Goal: Task Accomplishment & Management: Complete application form

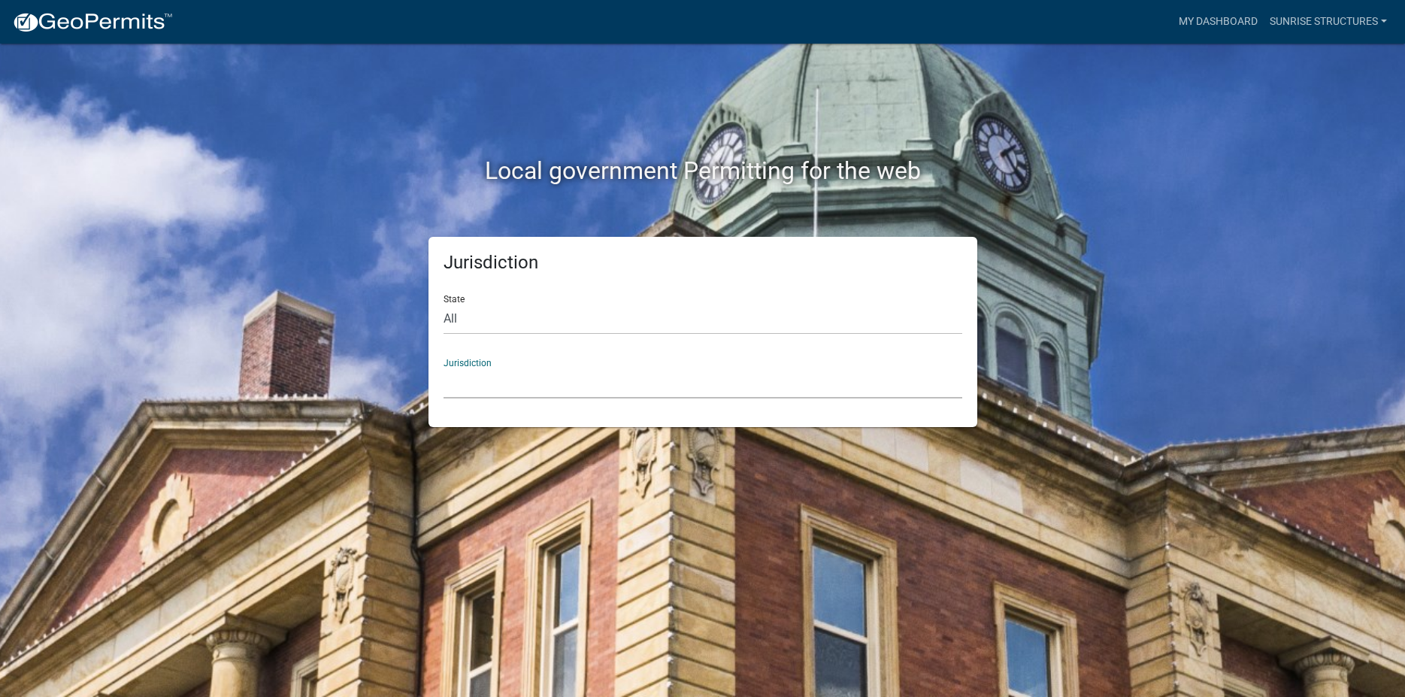
click at [444, 368] on select "[GEOGRAPHIC_DATA], [US_STATE] [GEOGRAPHIC_DATA], [US_STATE][PERSON_NAME][GEOGRA…" at bounding box center [703, 383] width 519 height 31
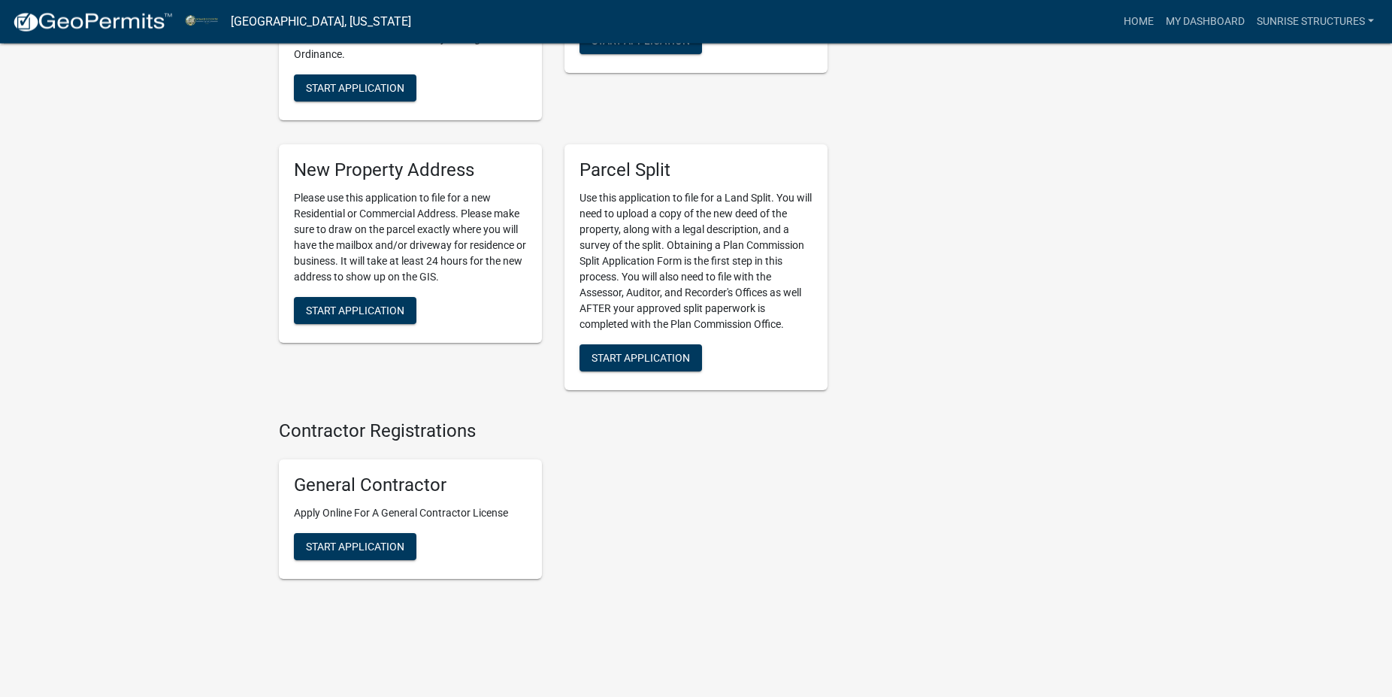
scroll to position [1917, 0]
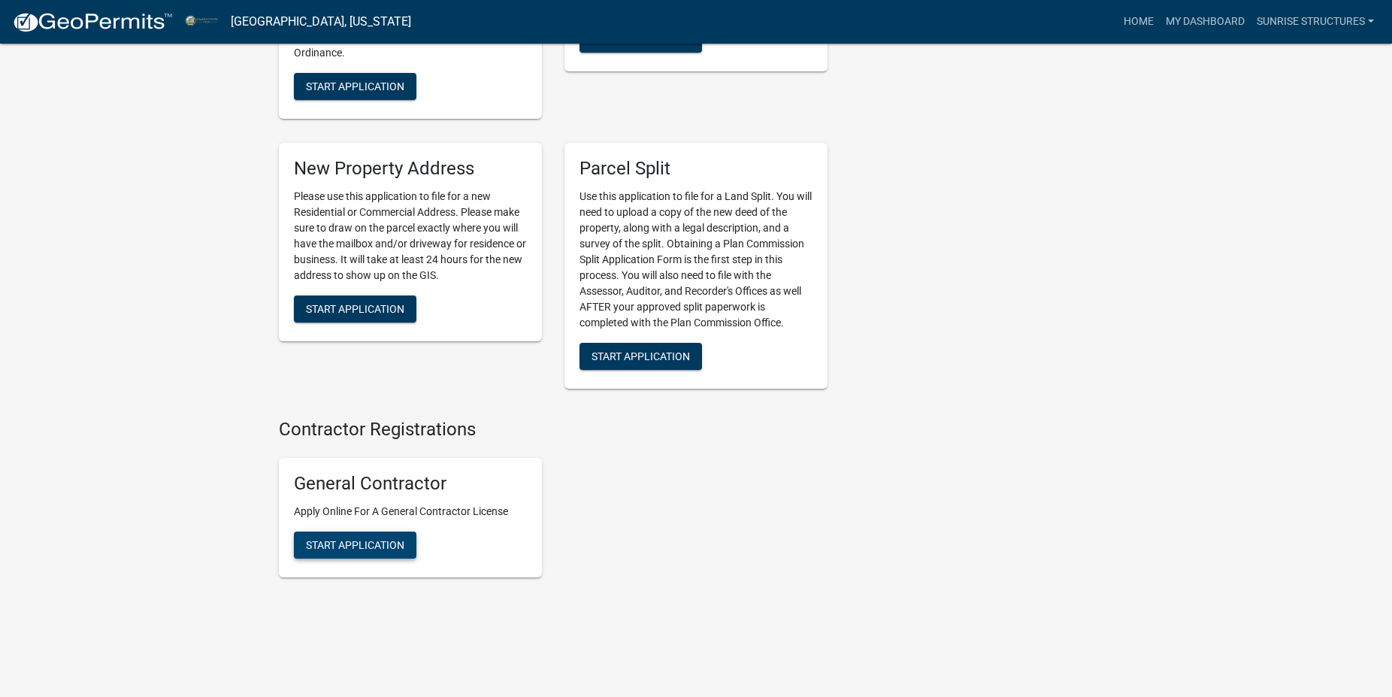
click at [359, 551] on span "Start Application" at bounding box center [355, 545] width 98 height 12
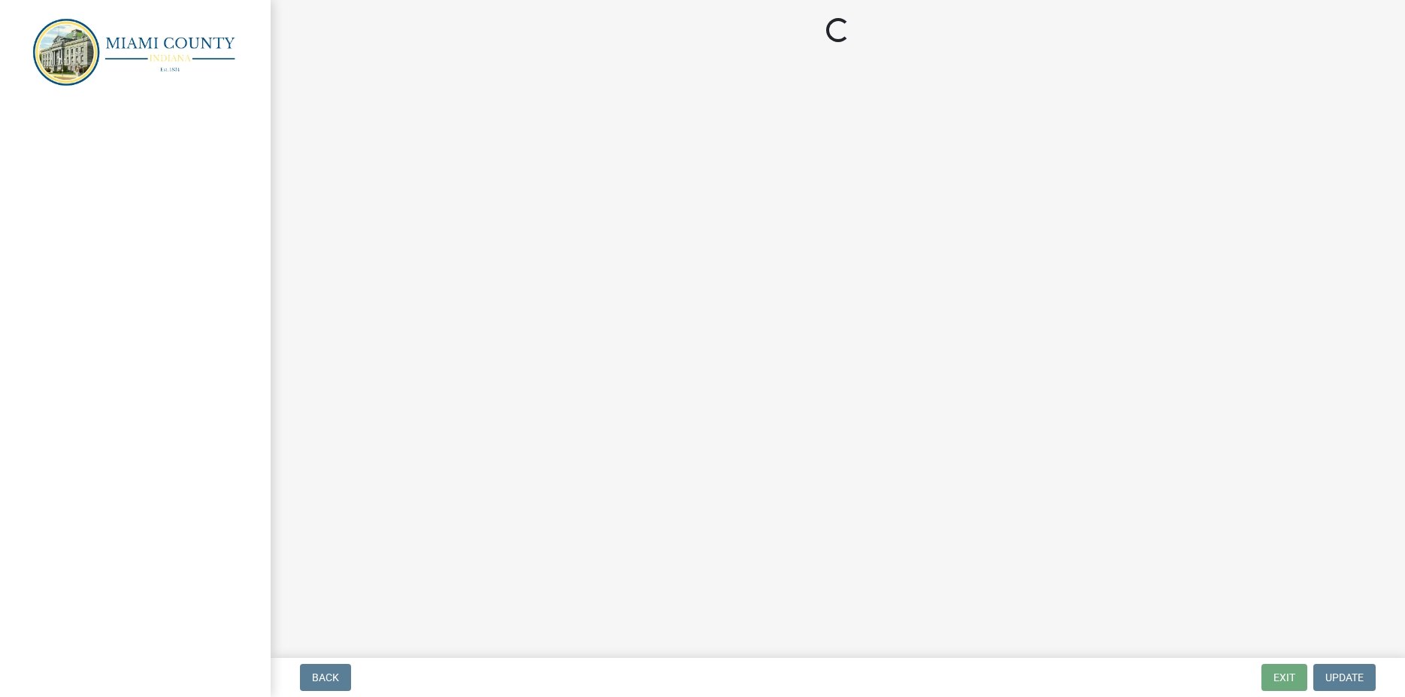
select select "IN"
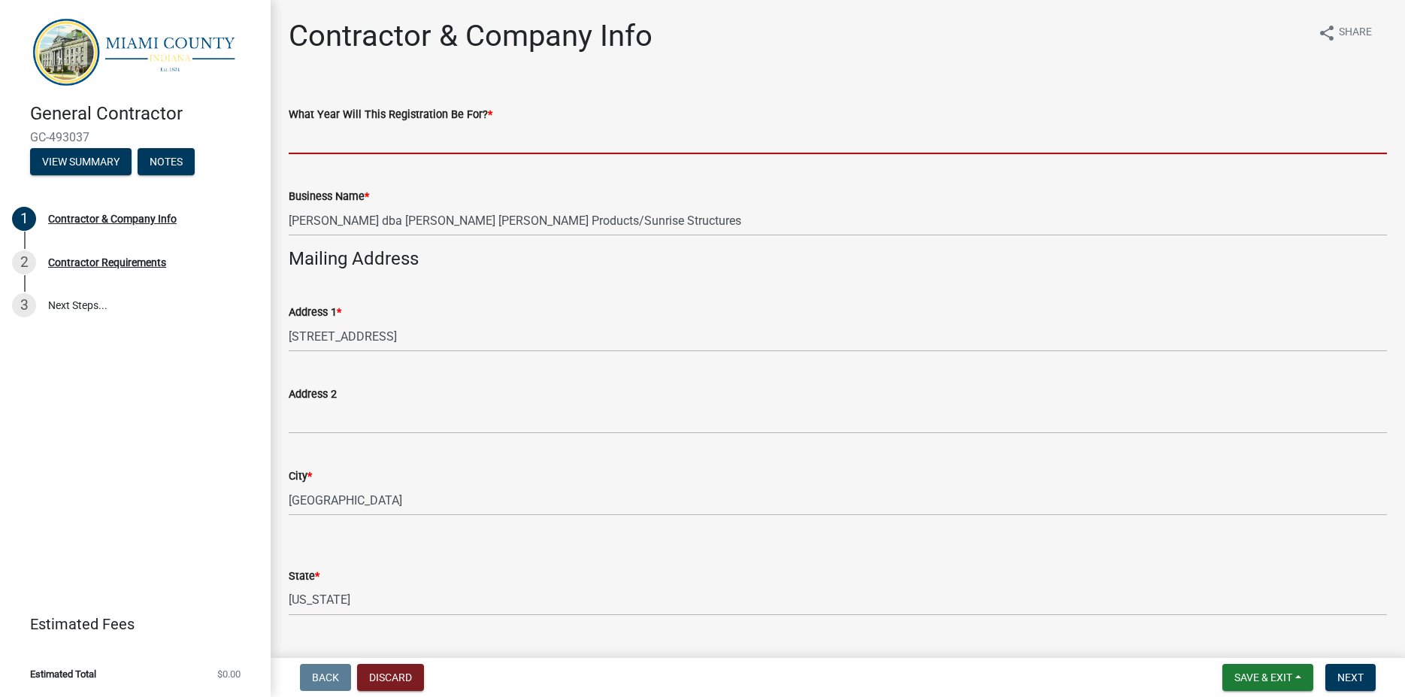
click at [391, 148] on input "What Year Will This Registration Be For? *" at bounding box center [838, 138] width 1098 height 31
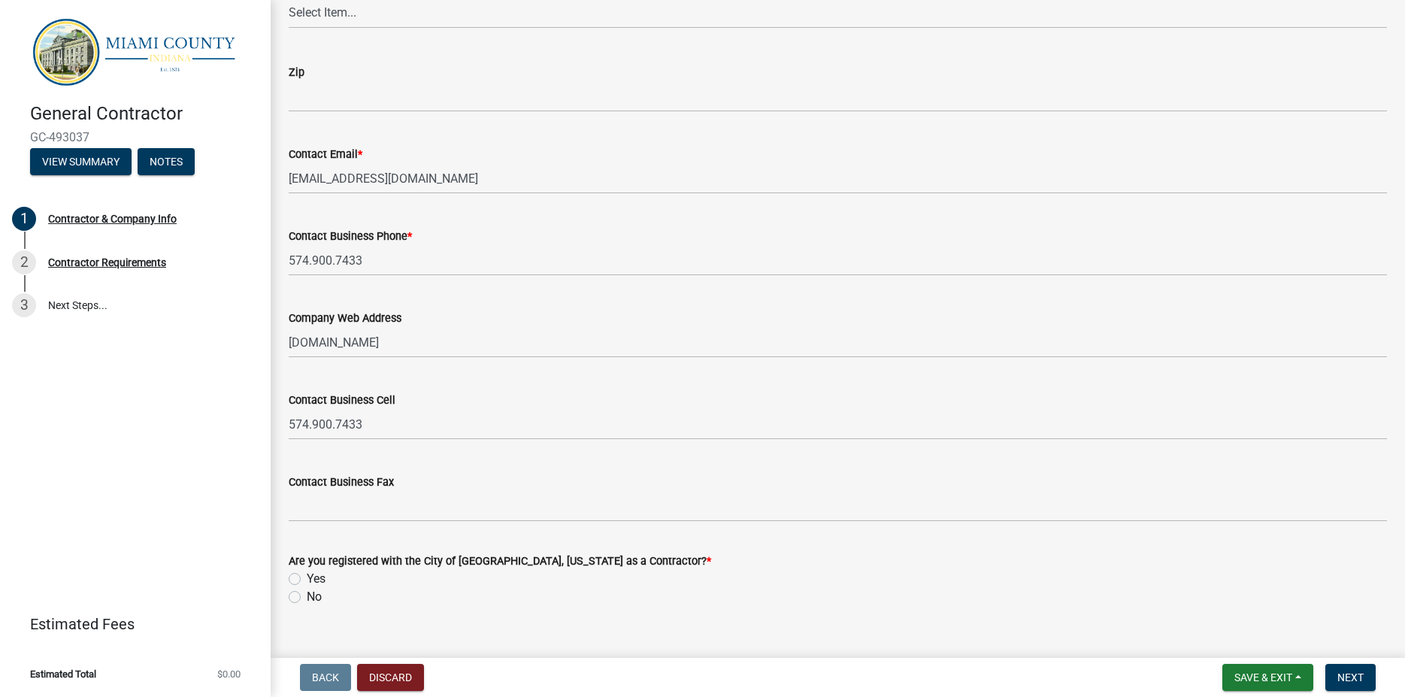
scroll to position [995, 0]
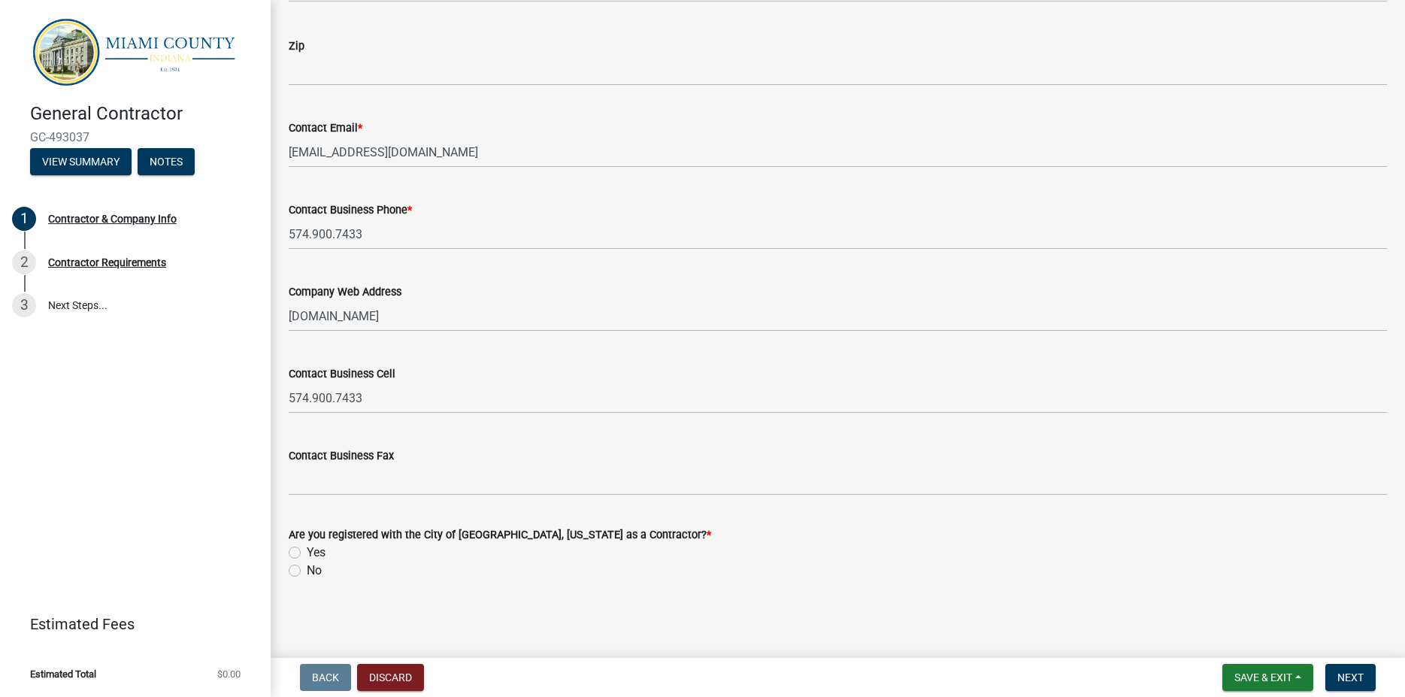
type input "2025"
click at [307, 574] on label "No" at bounding box center [314, 571] width 15 height 18
click at [307, 571] on input "No" at bounding box center [312, 567] width 10 height 10
radio input "true"
click at [1351, 674] on span "Next" at bounding box center [1350, 677] width 26 height 12
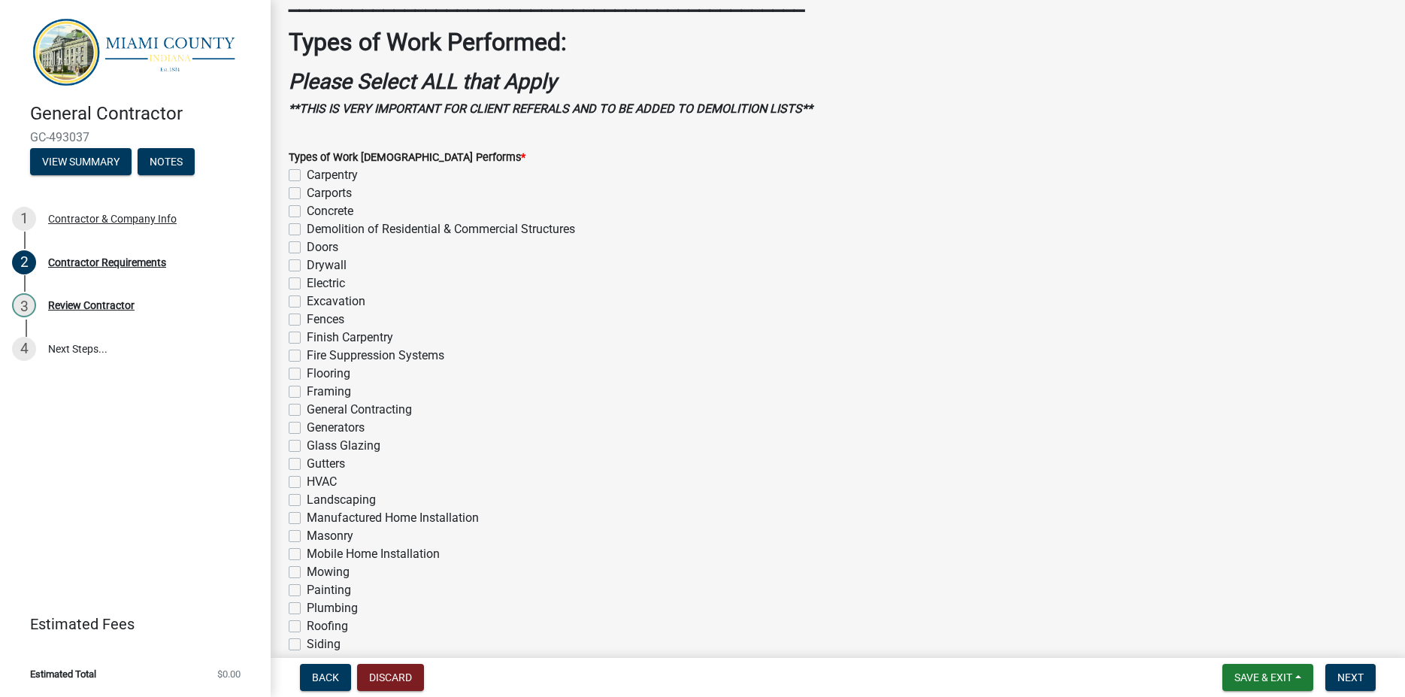
scroll to position [686, 0]
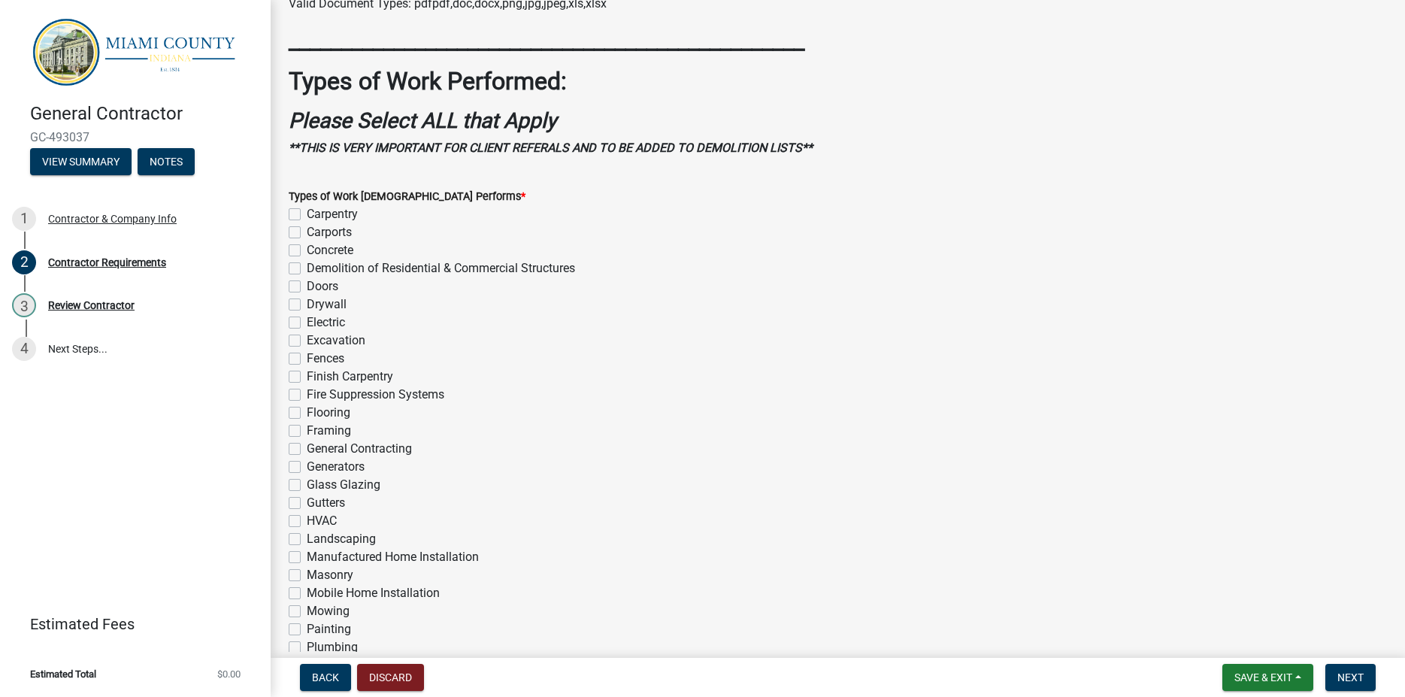
click at [307, 215] on label "Carpentry" at bounding box center [332, 214] width 51 height 18
click at [307, 215] on input "Carpentry" at bounding box center [312, 210] width 10 height 10
checkbox input "true"
checkbox input "false"
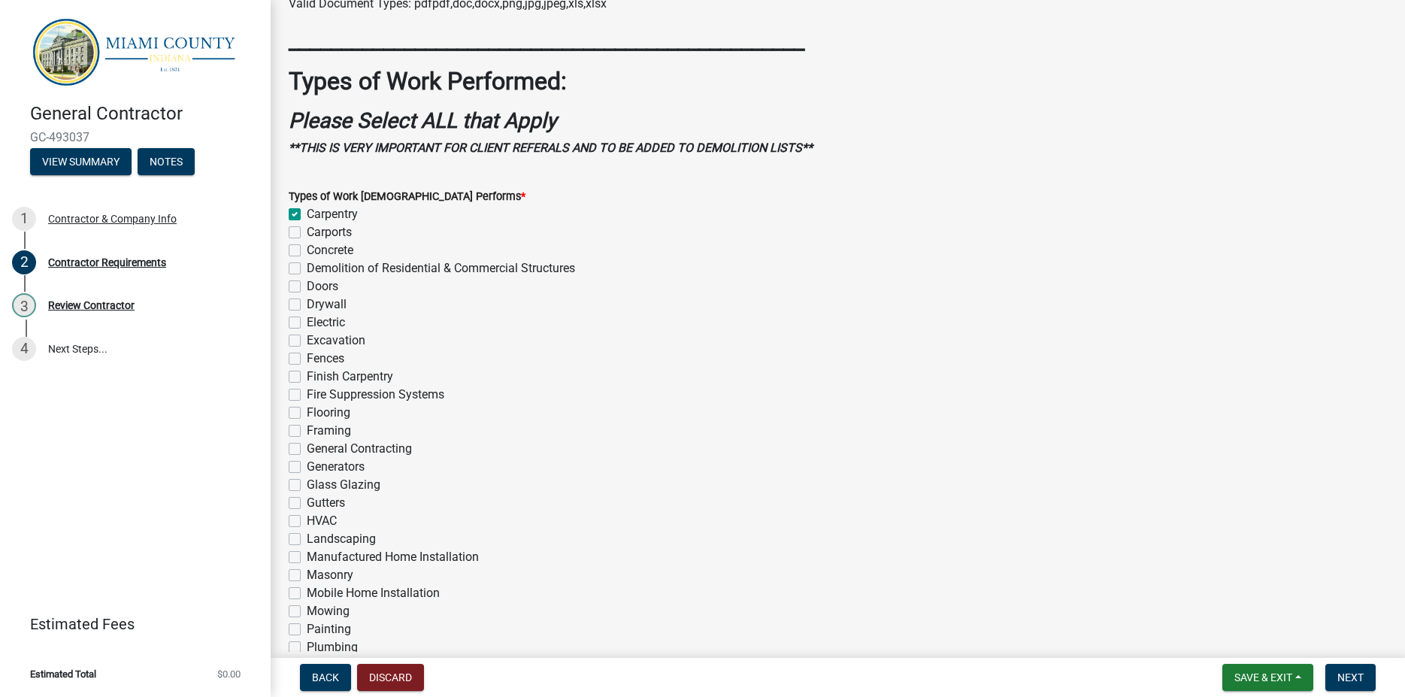
checkbox input "false"
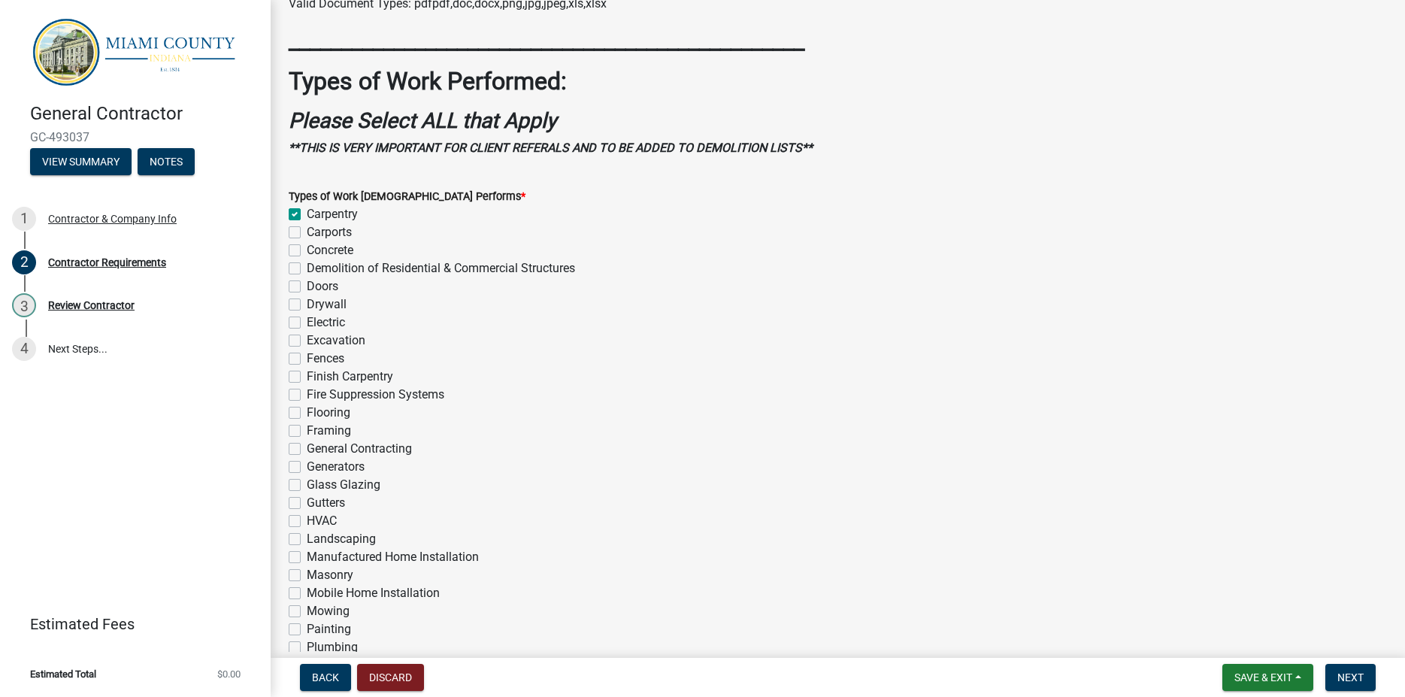
checkbox input "false"
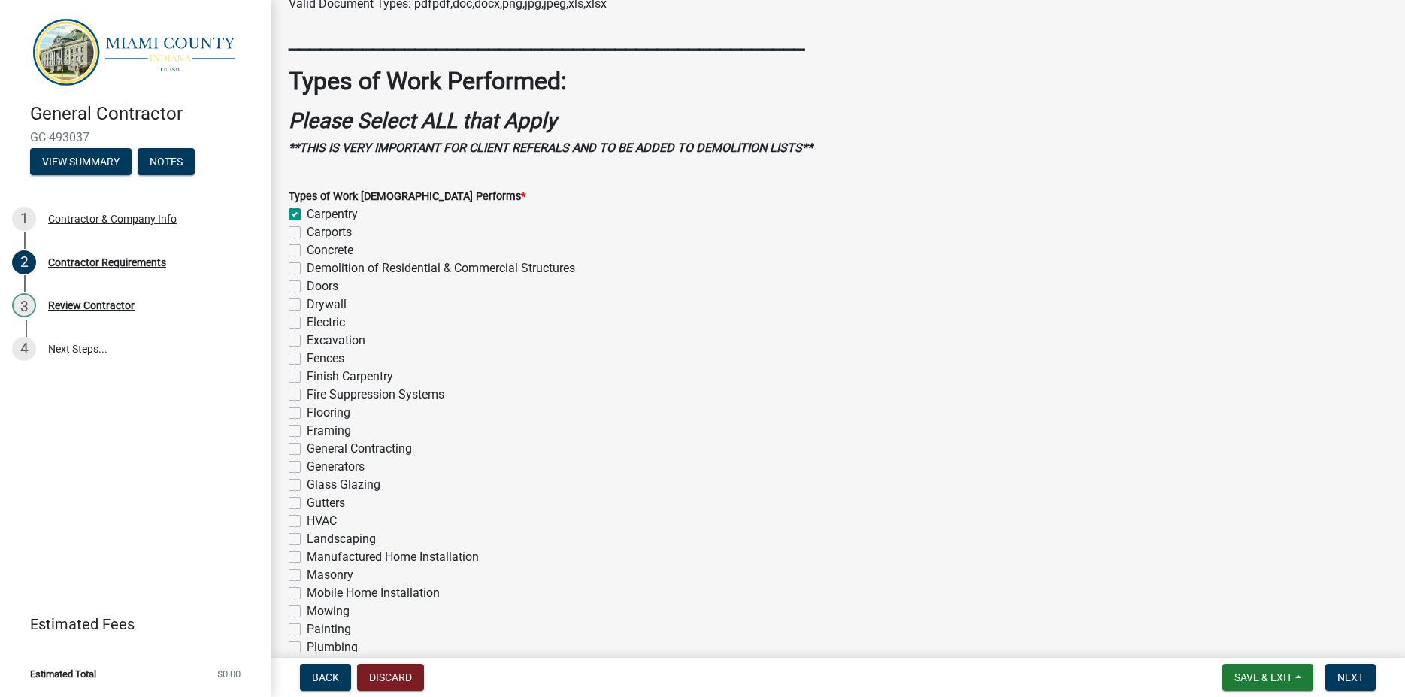
checkbox input "false"
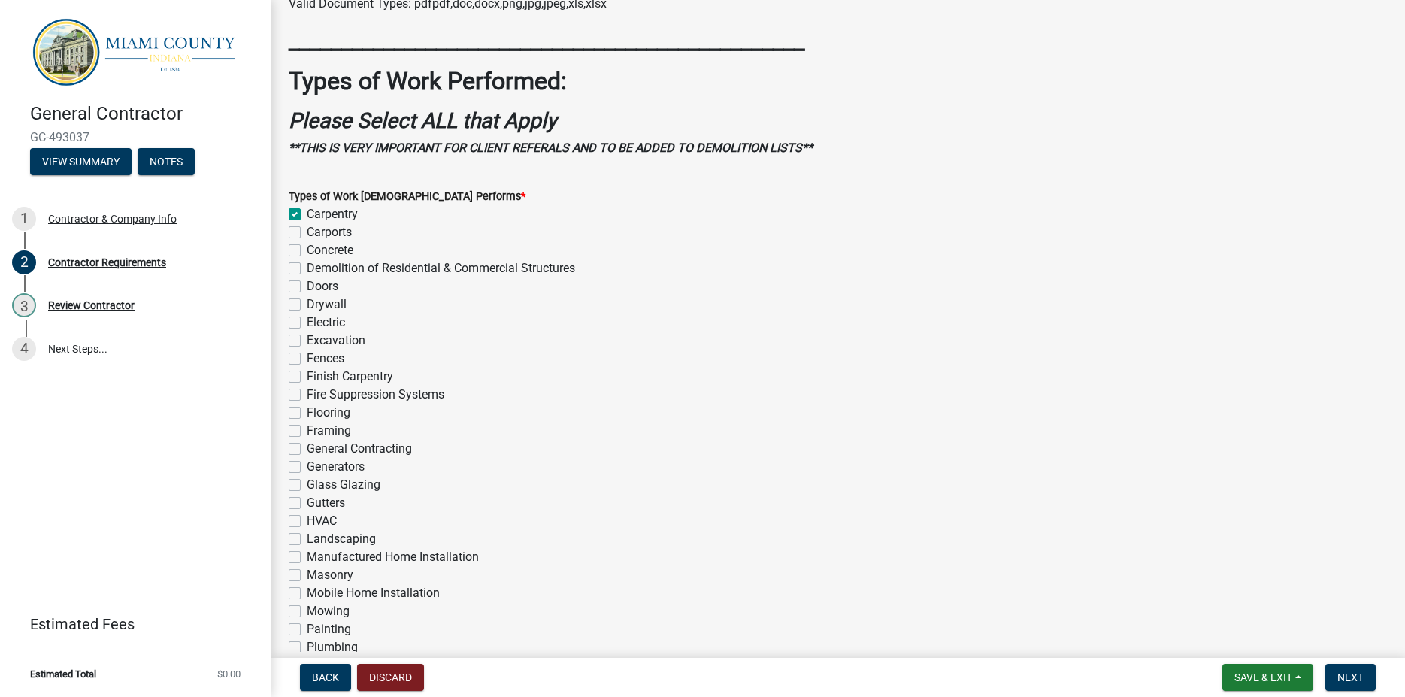
checkbox input "false"
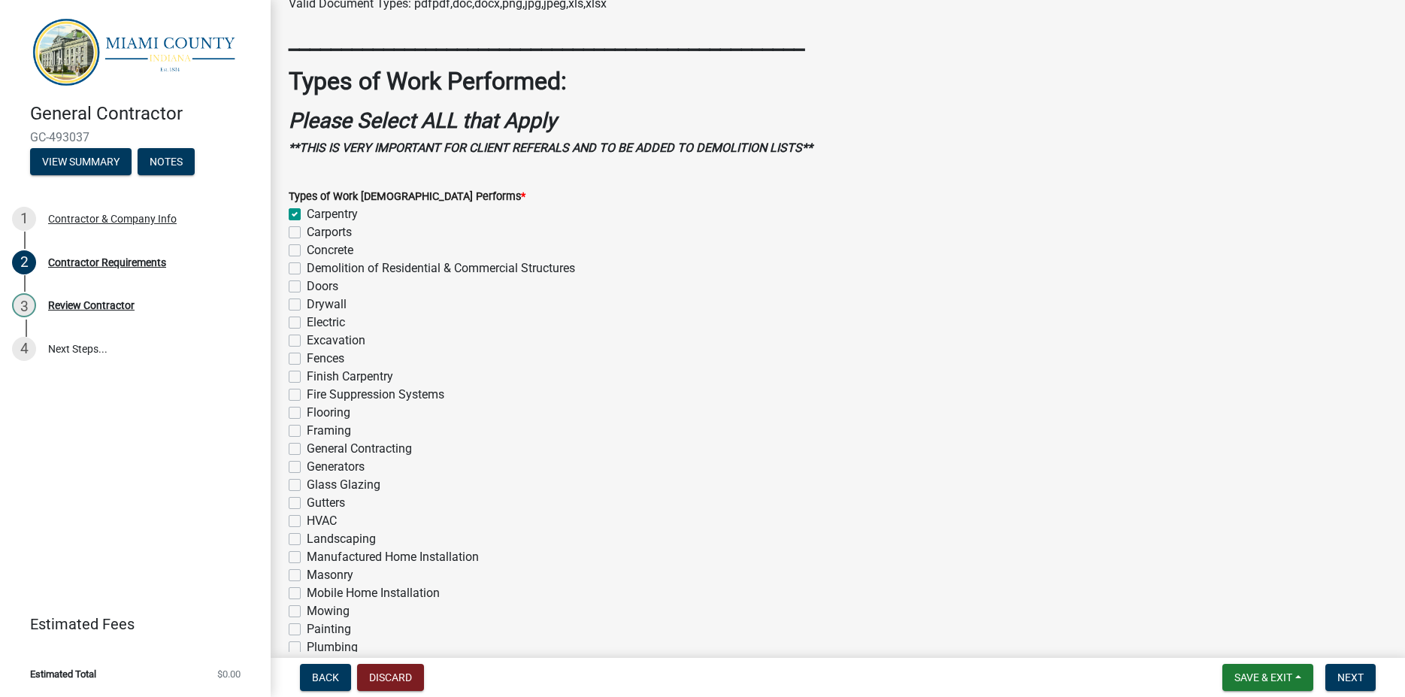
checkbox input "false"
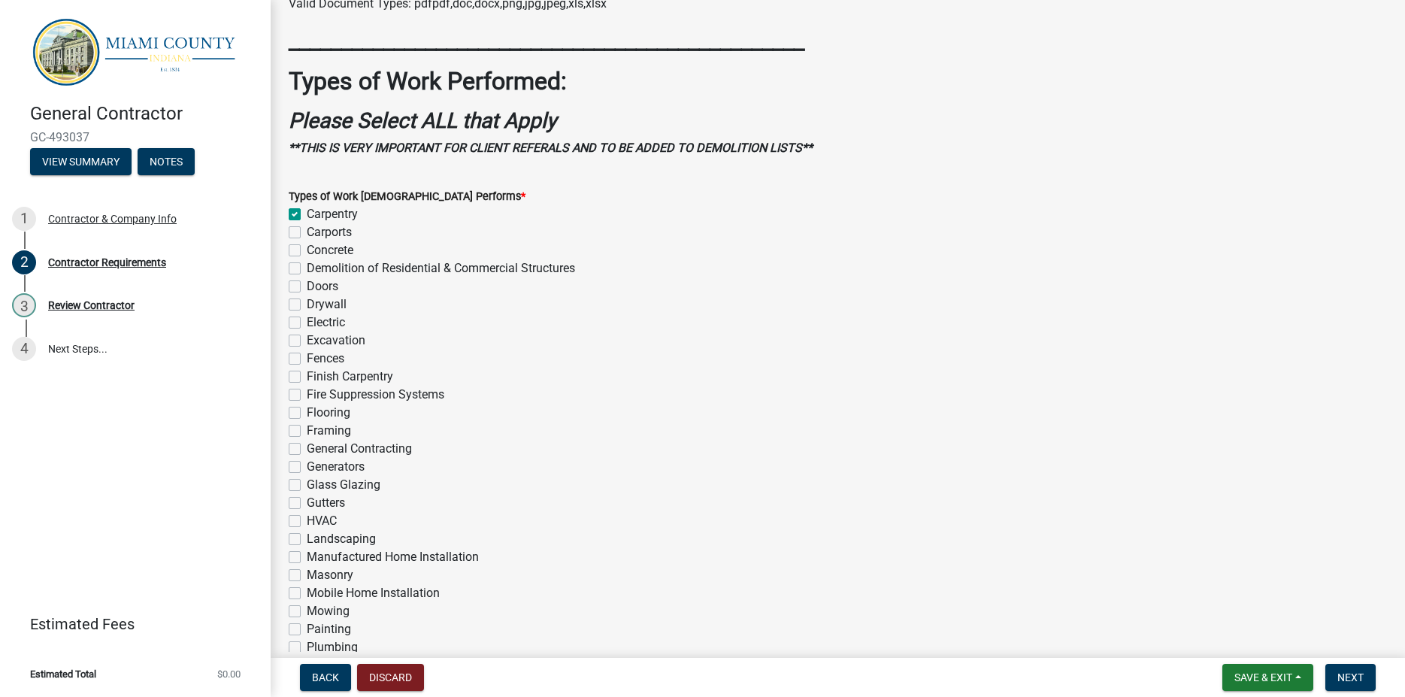
checkbox input "false"
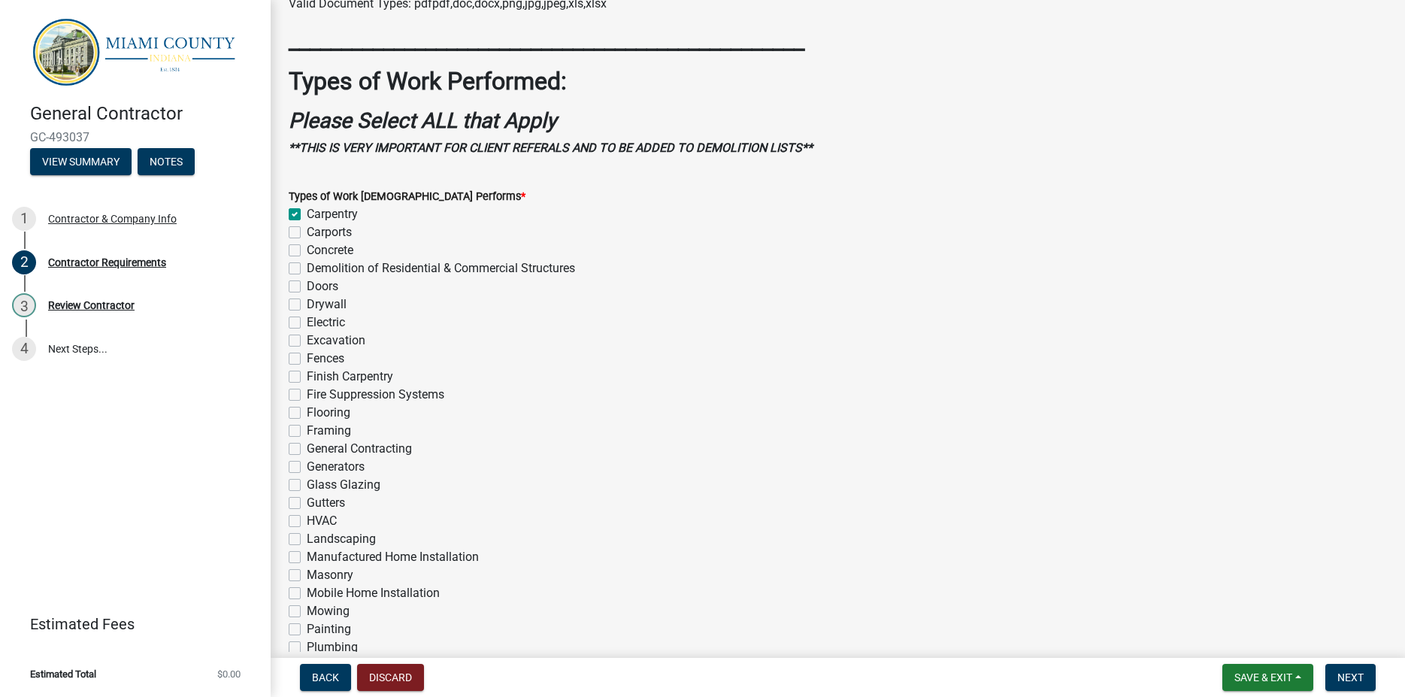
click at [307, 434] on label "Framing" at bounding box center [329, 431] width 44 height 18
click at [307, 431] on input "Framing" at bounding box center [312, 427] width 10 height 10
checkbox input "true"
checkbox input "false"
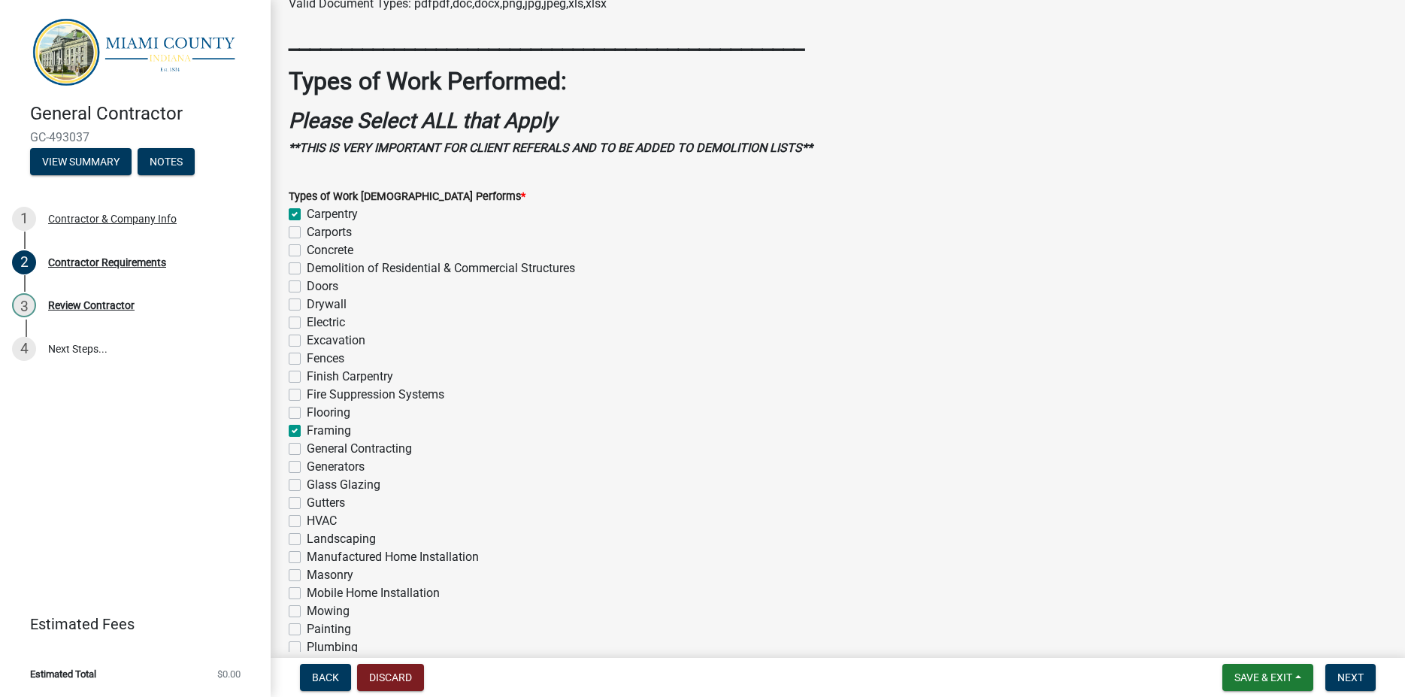
checkbox input "false"
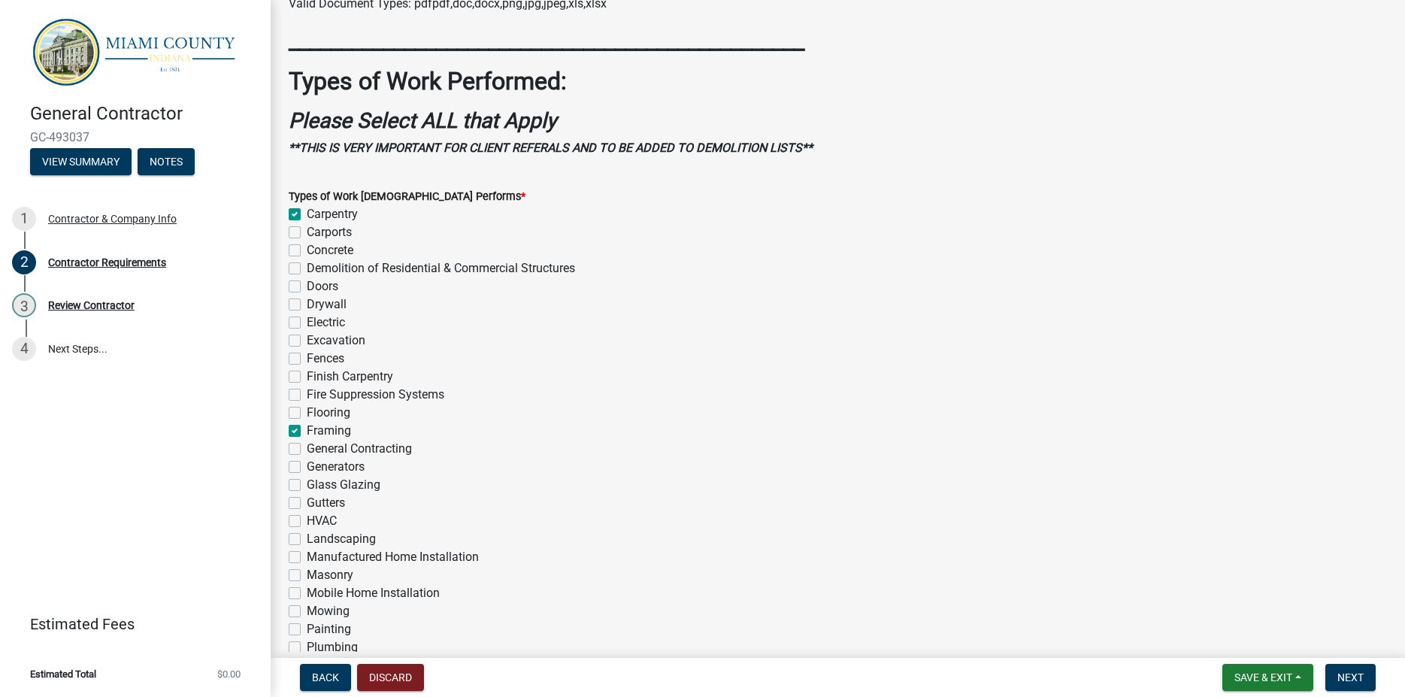
checkbox input "false"
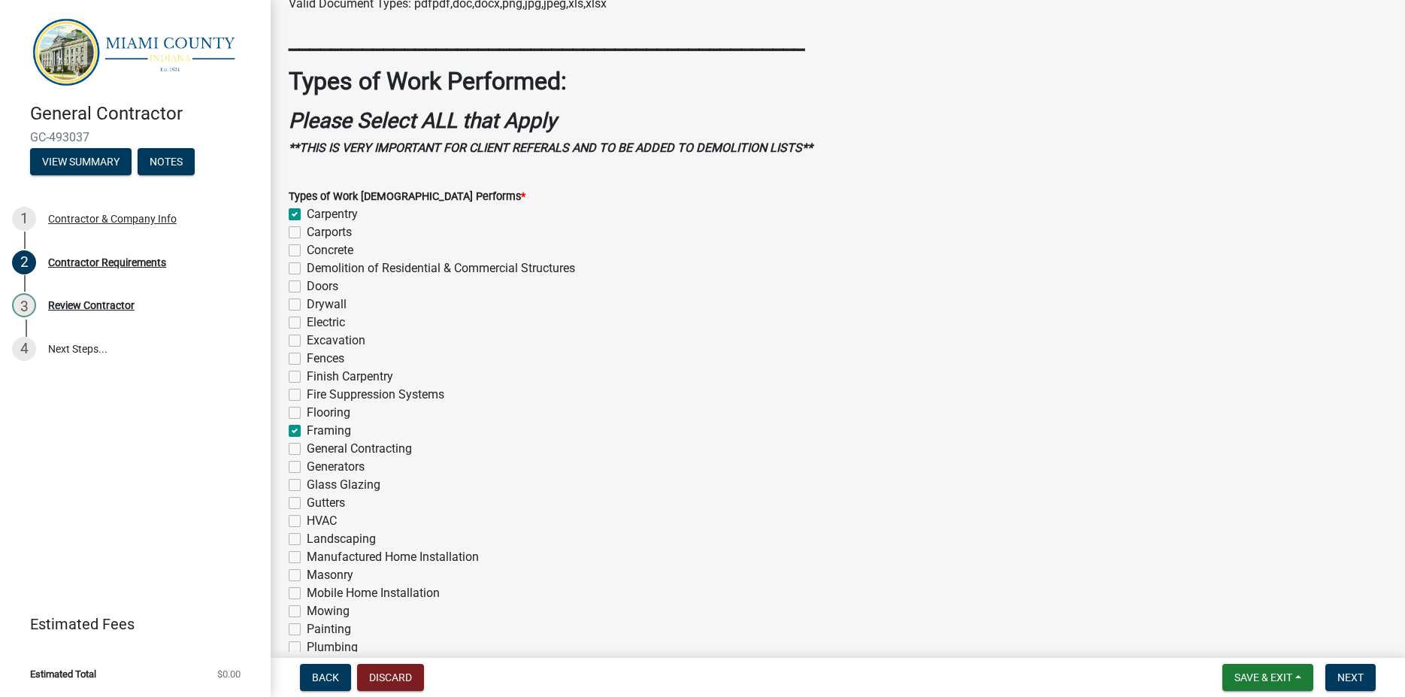
checkbox input "true"
checkbox input "false"
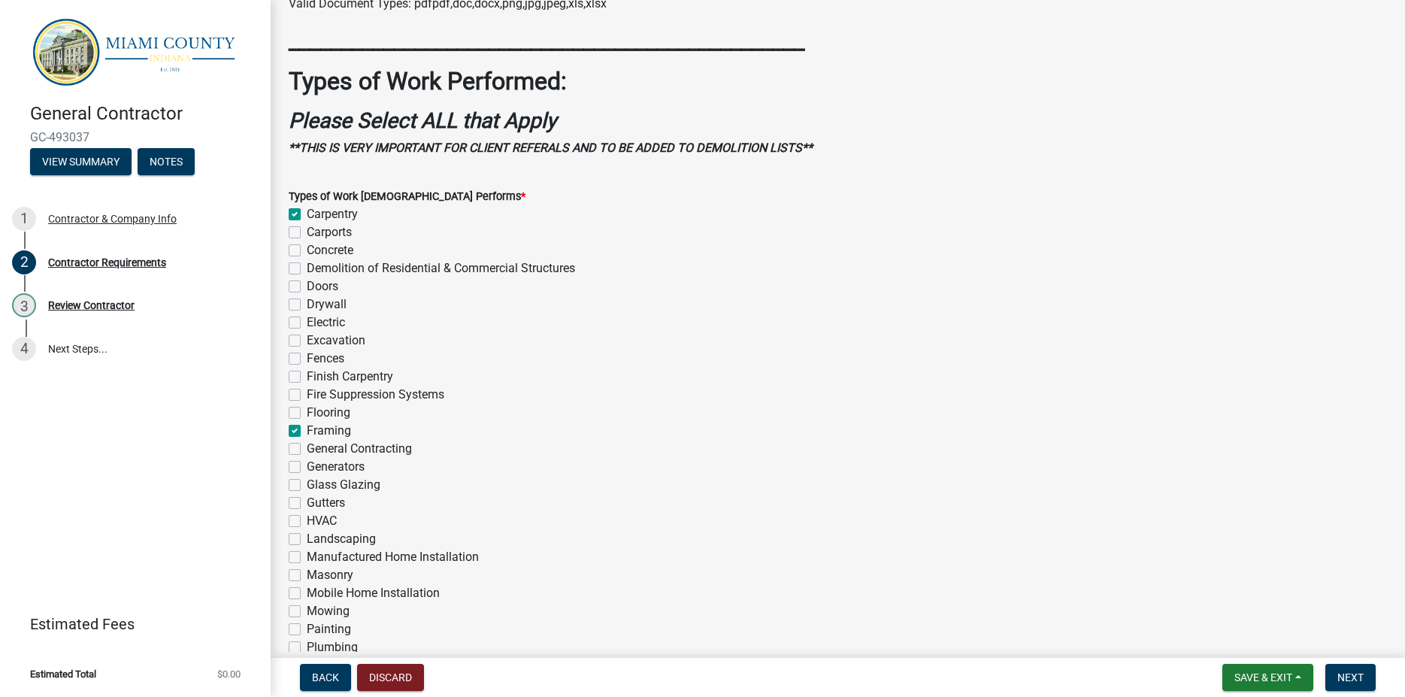
checkbox input "false"
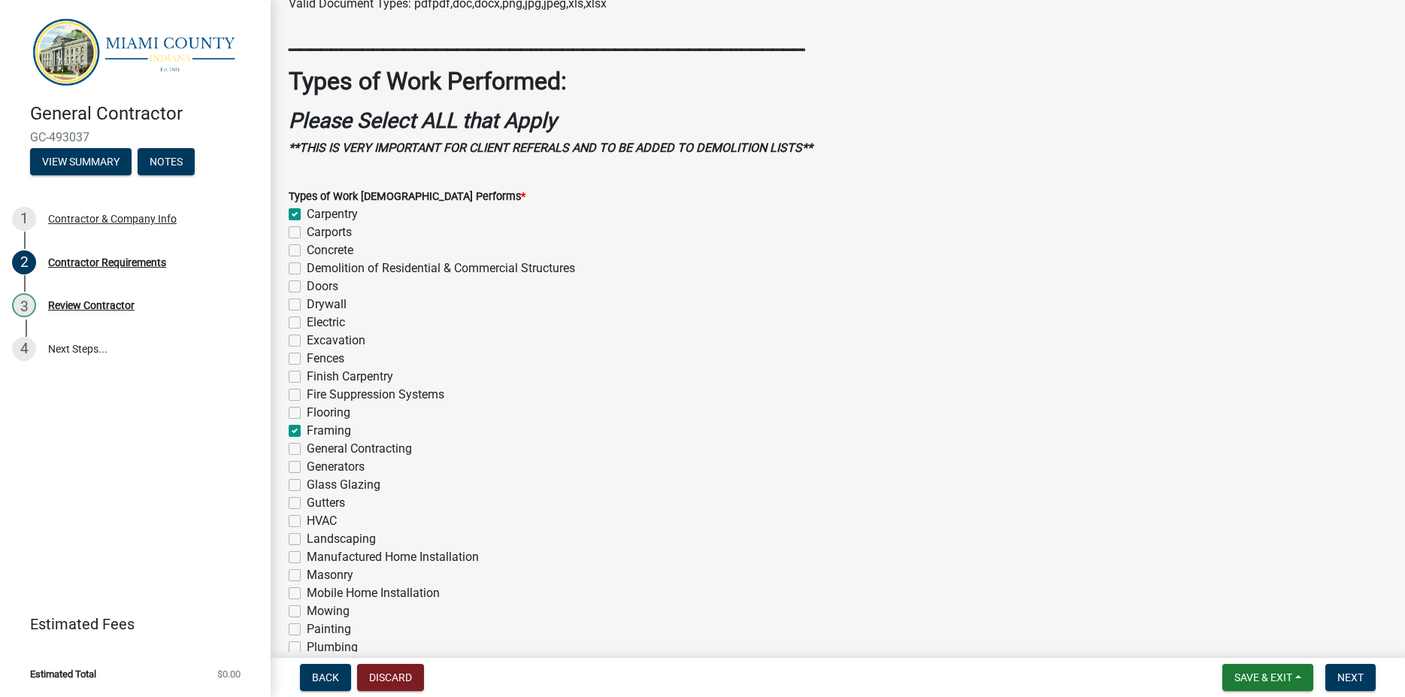
checkbox input "false"
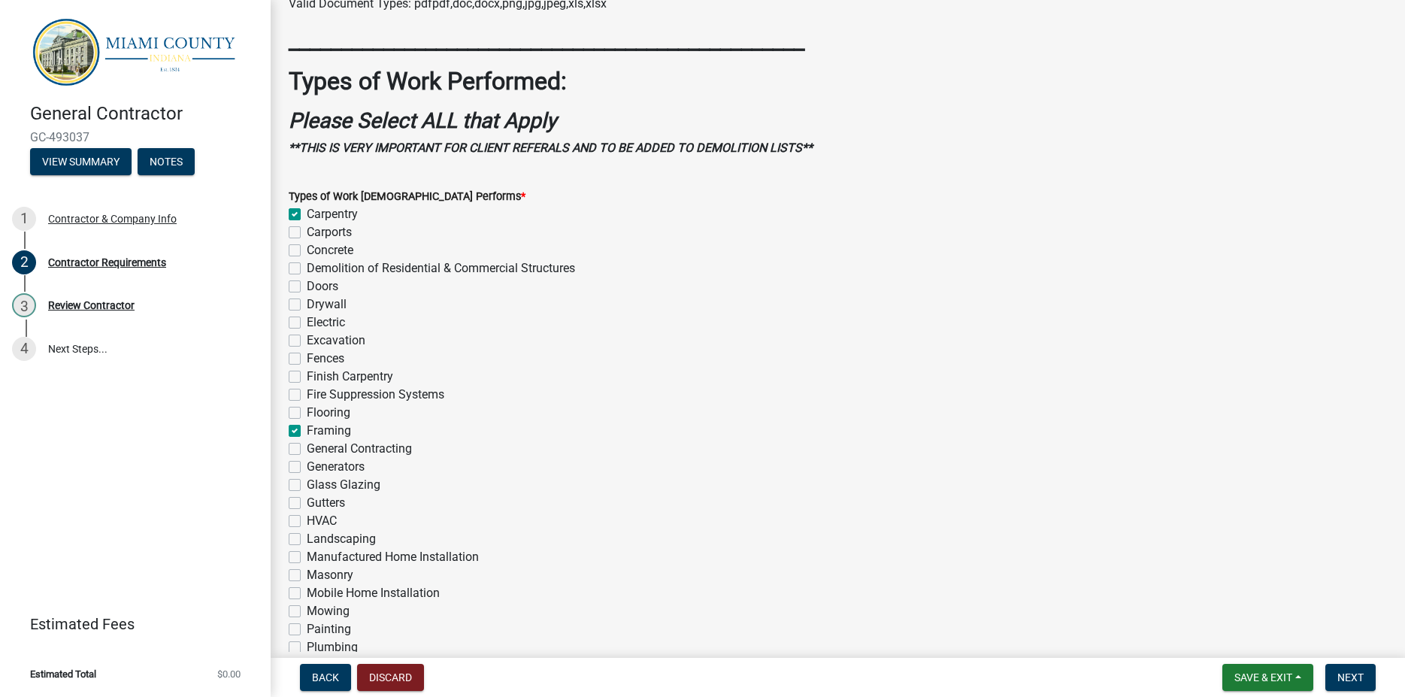
checkbox input "false"
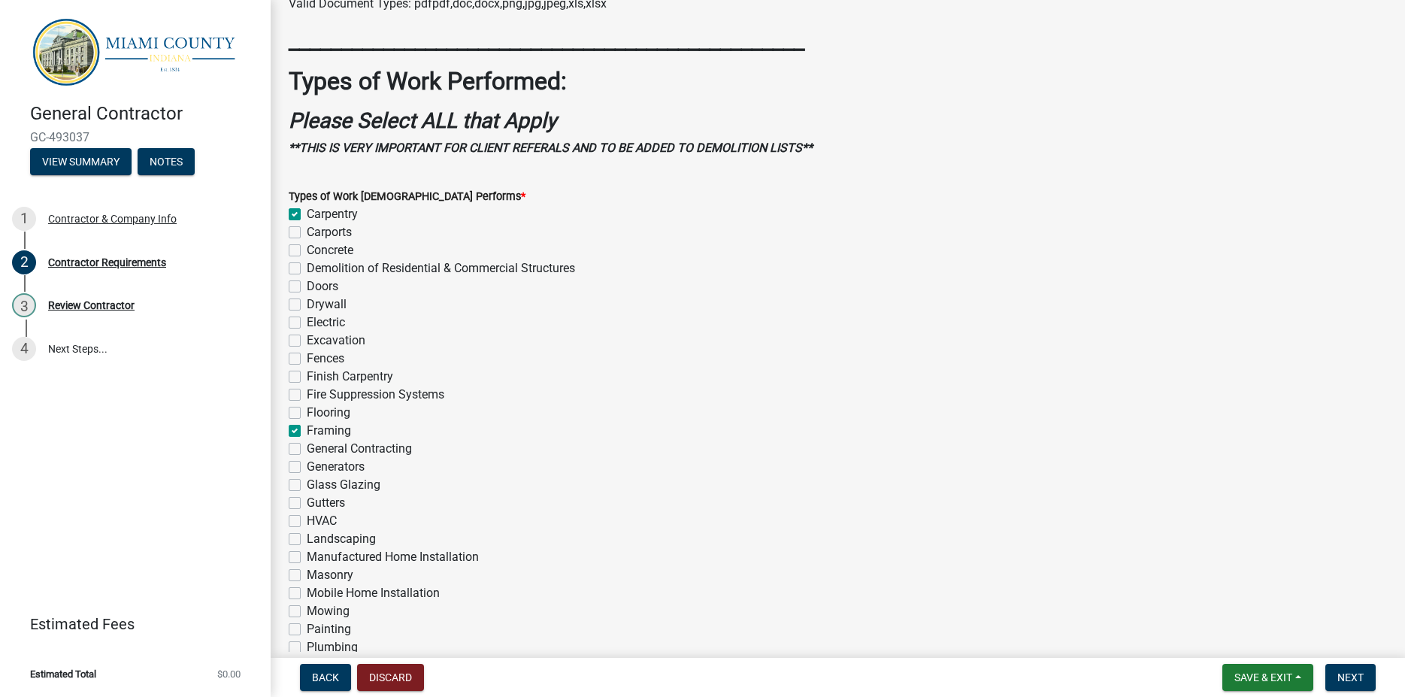
checkbox input "false"
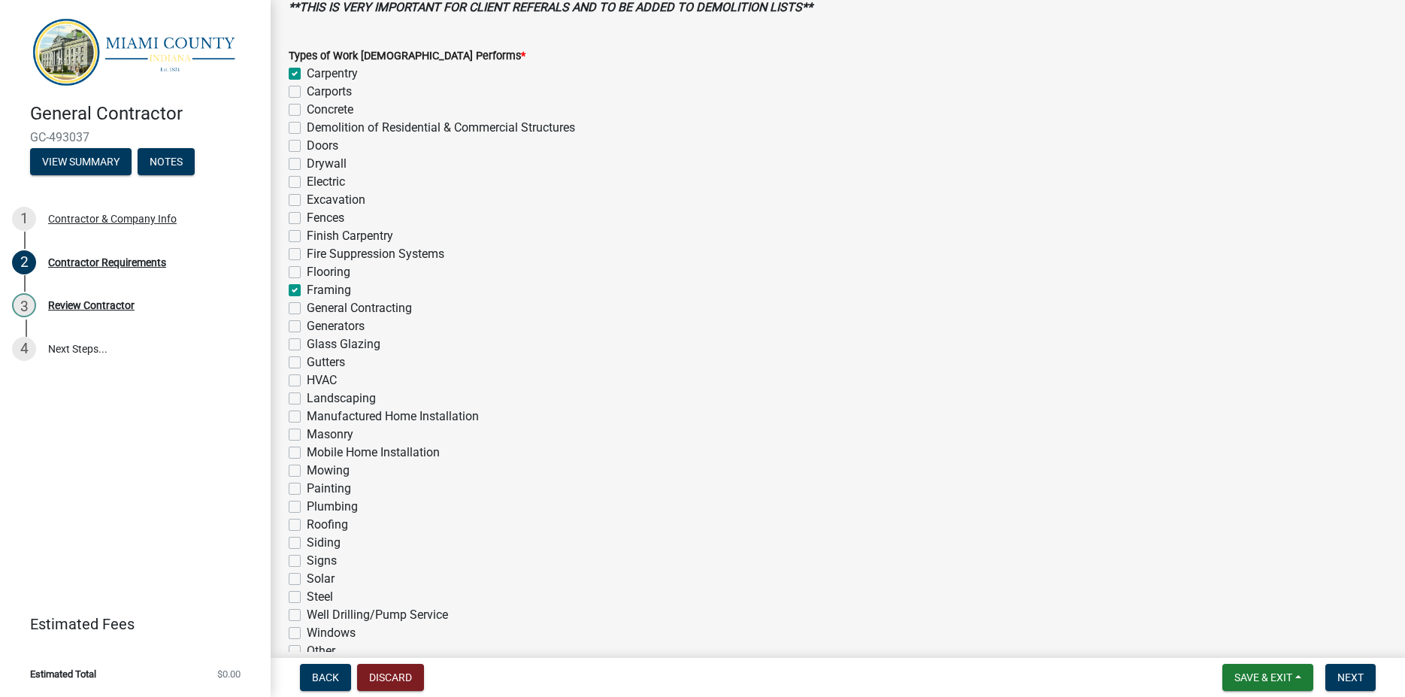
scroll to position [857, 0]
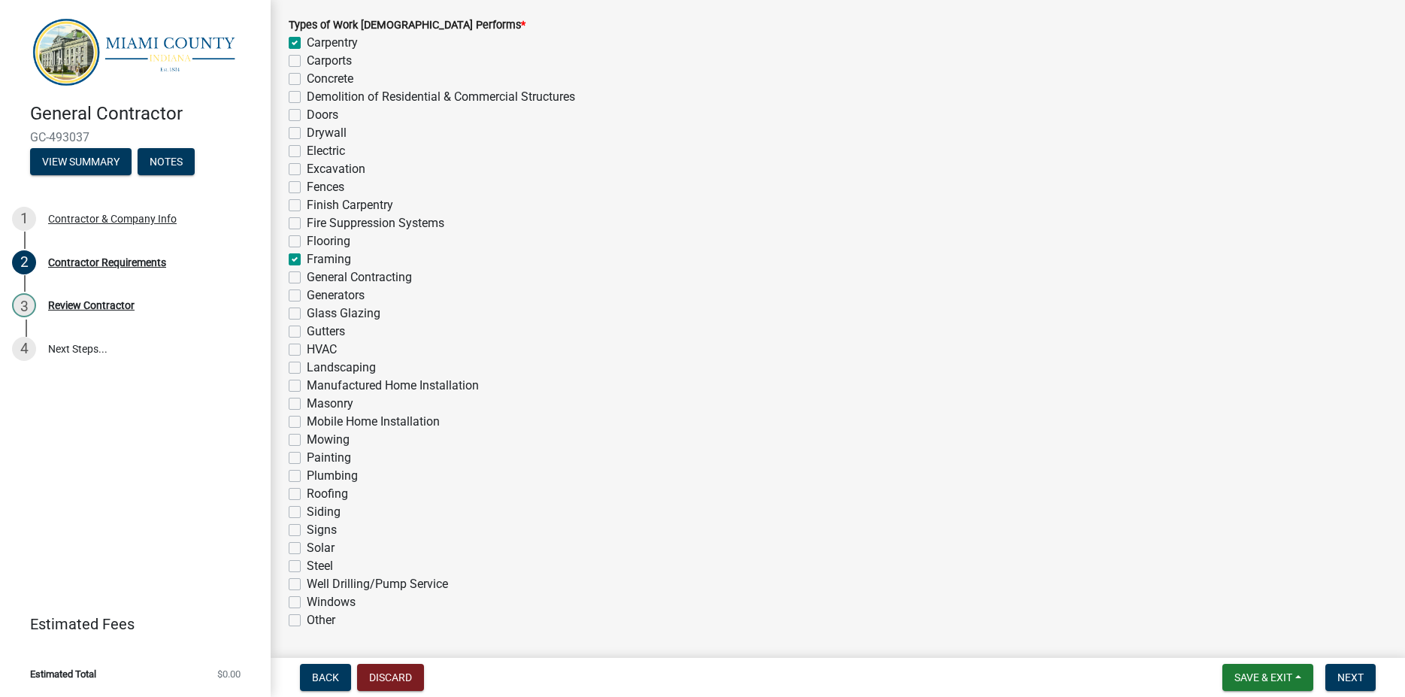
click at [307, 257] on label "Framing" at bounding box center [329, 259] width 44 height 18
click at [307, 257] on input "Framing" at bounding box center [312, 255] width 10 height 10
checkbox input "false"
checkbox input "true"
checkbox input "false"
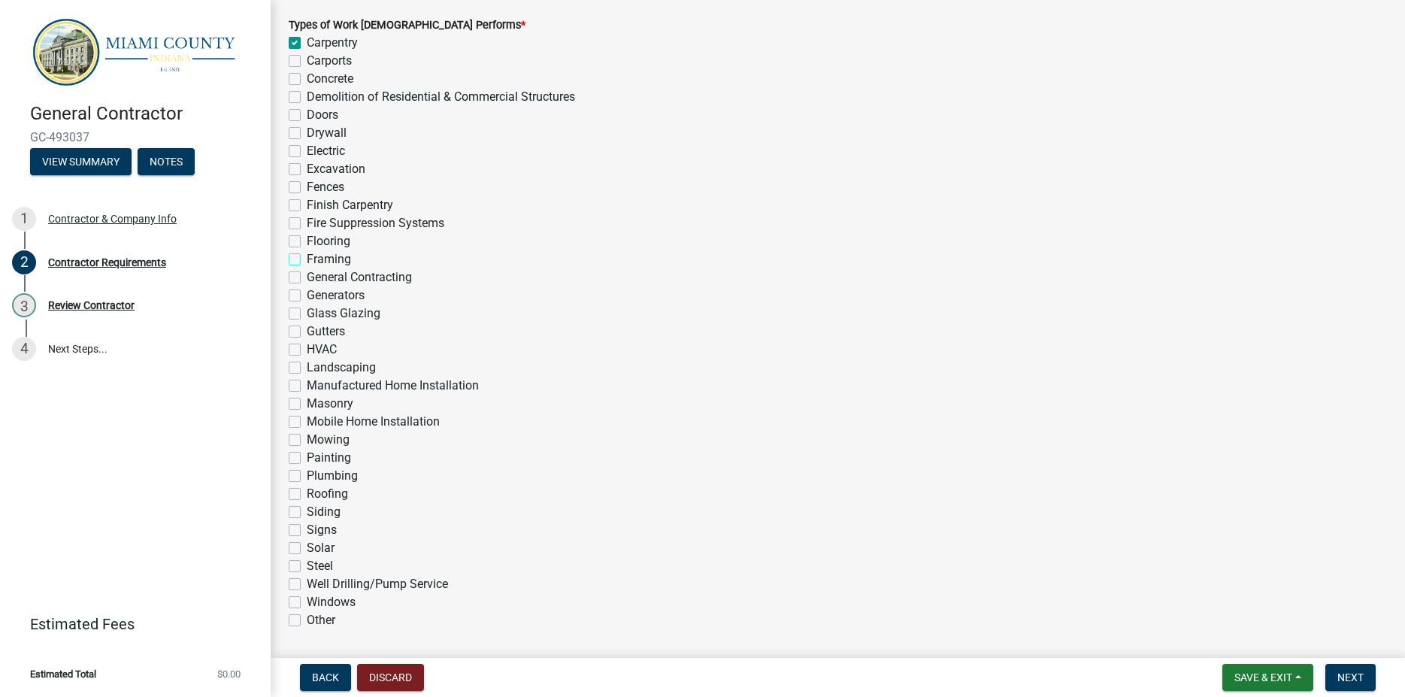
checkbox input "false"
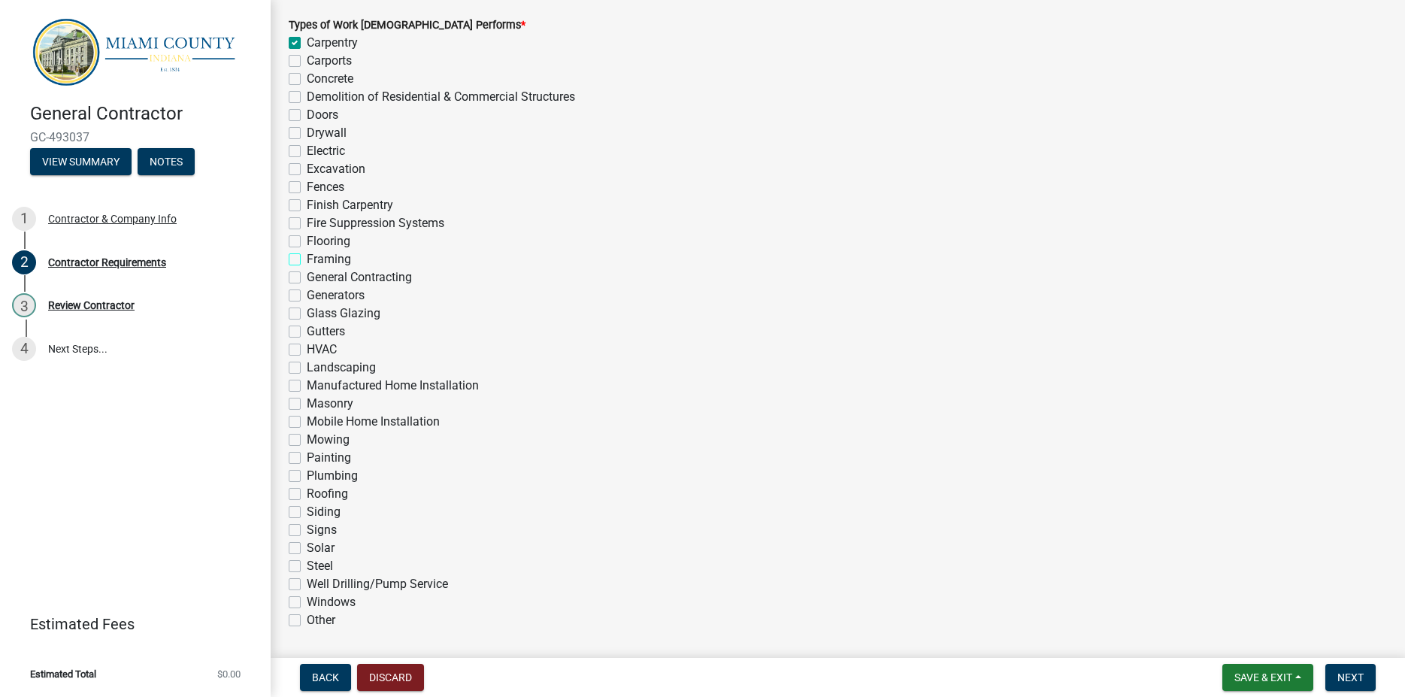
checkbox input "false"
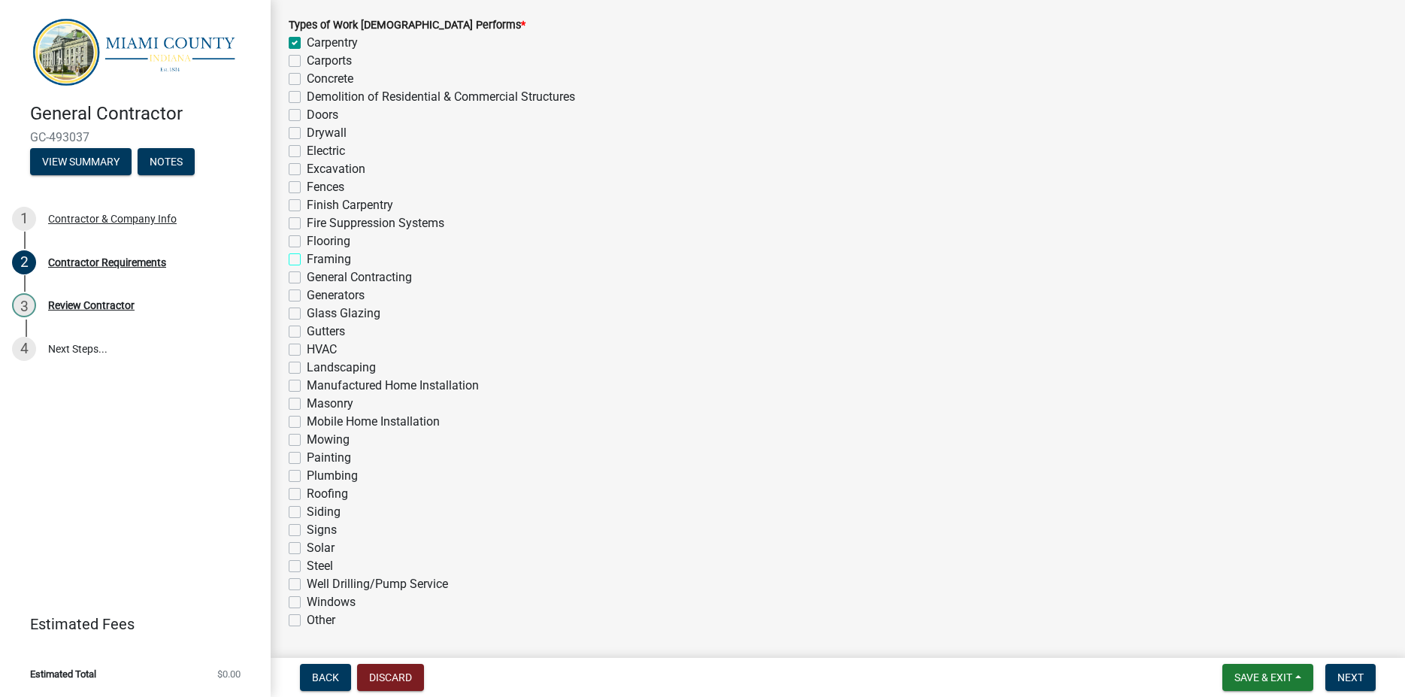
checkbox input "false"
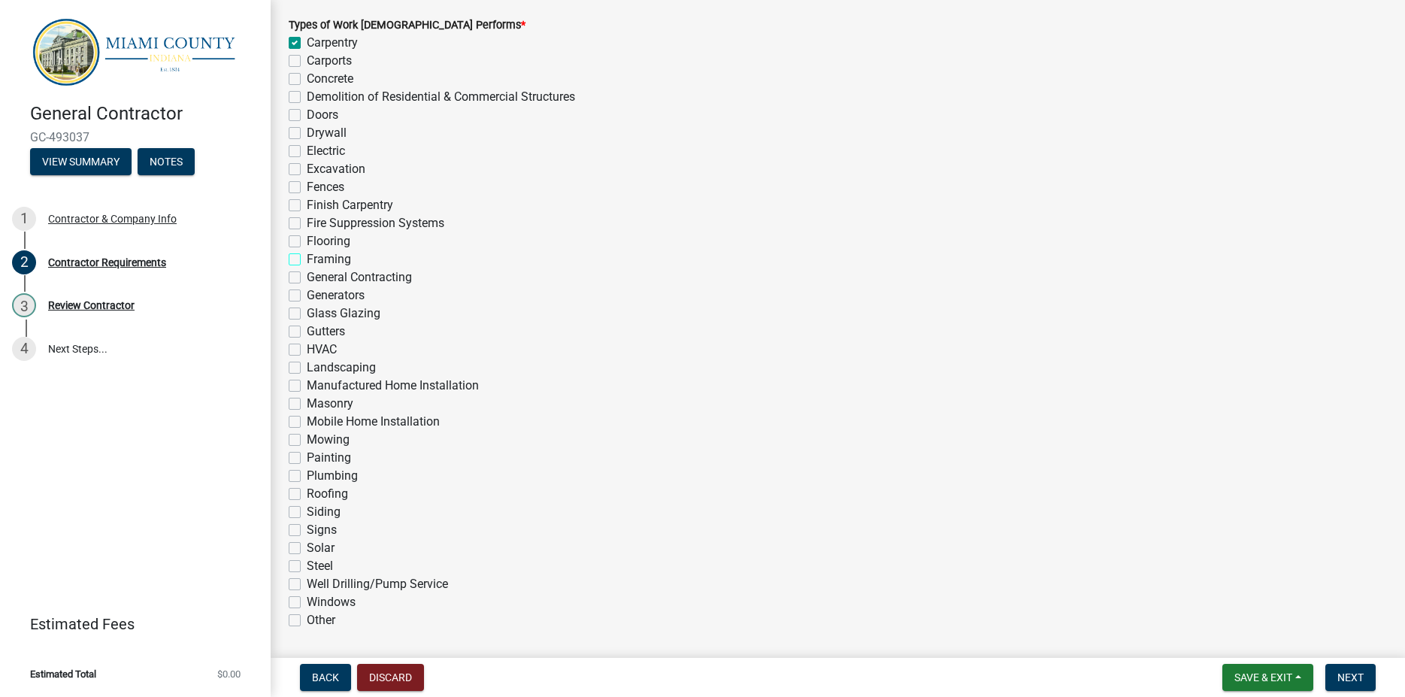
checkbox input "false"
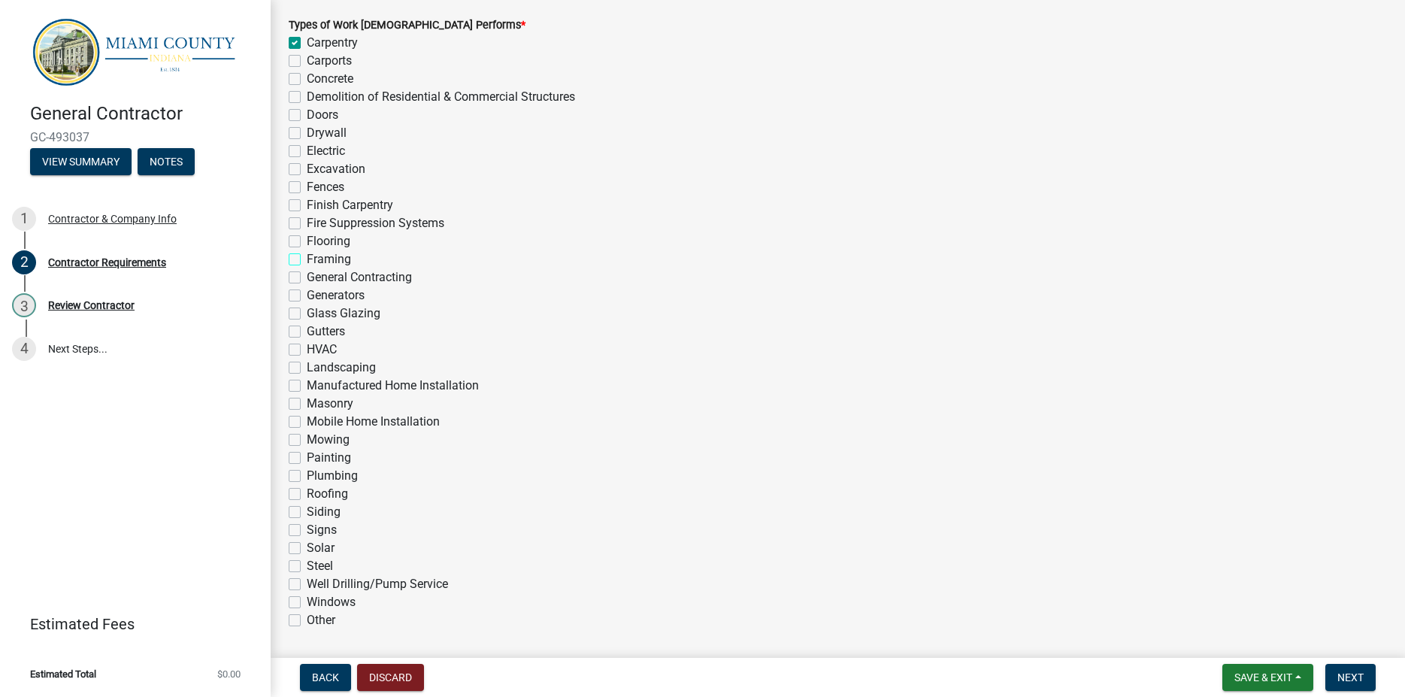
checkbox input "false"
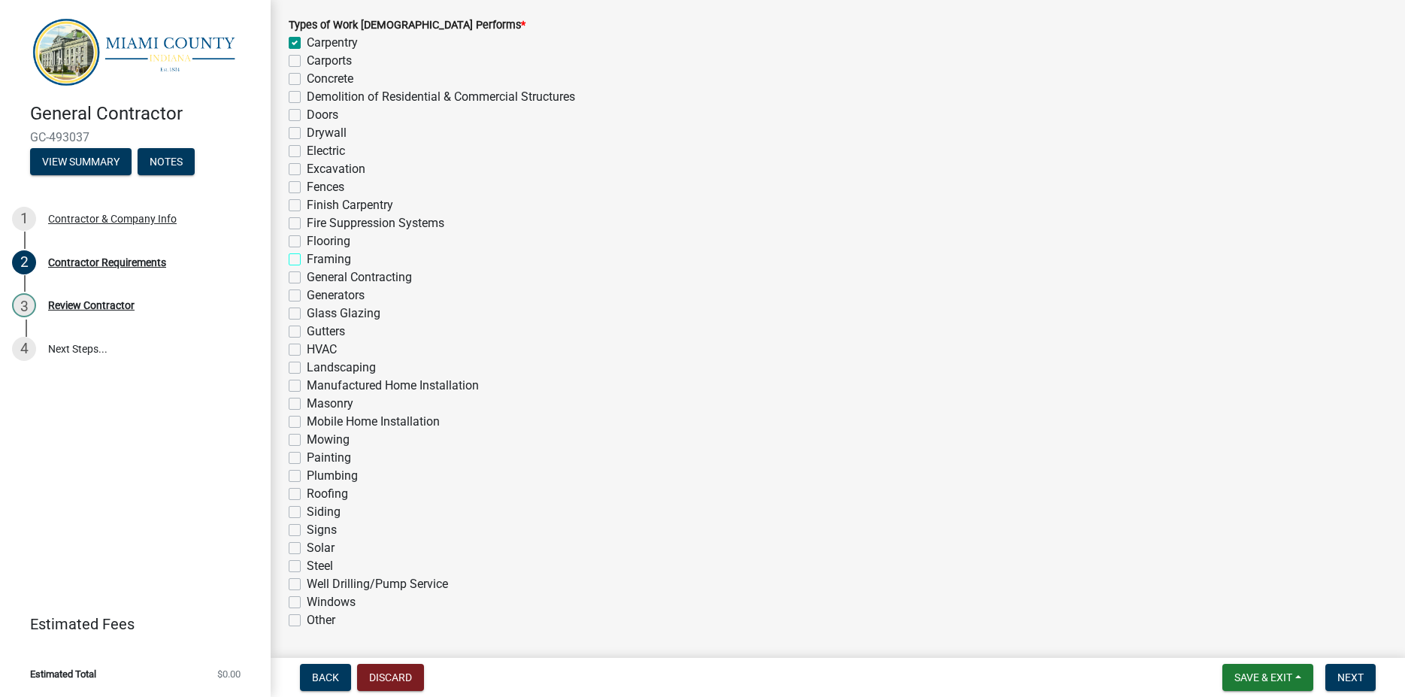
checkbox input "false"
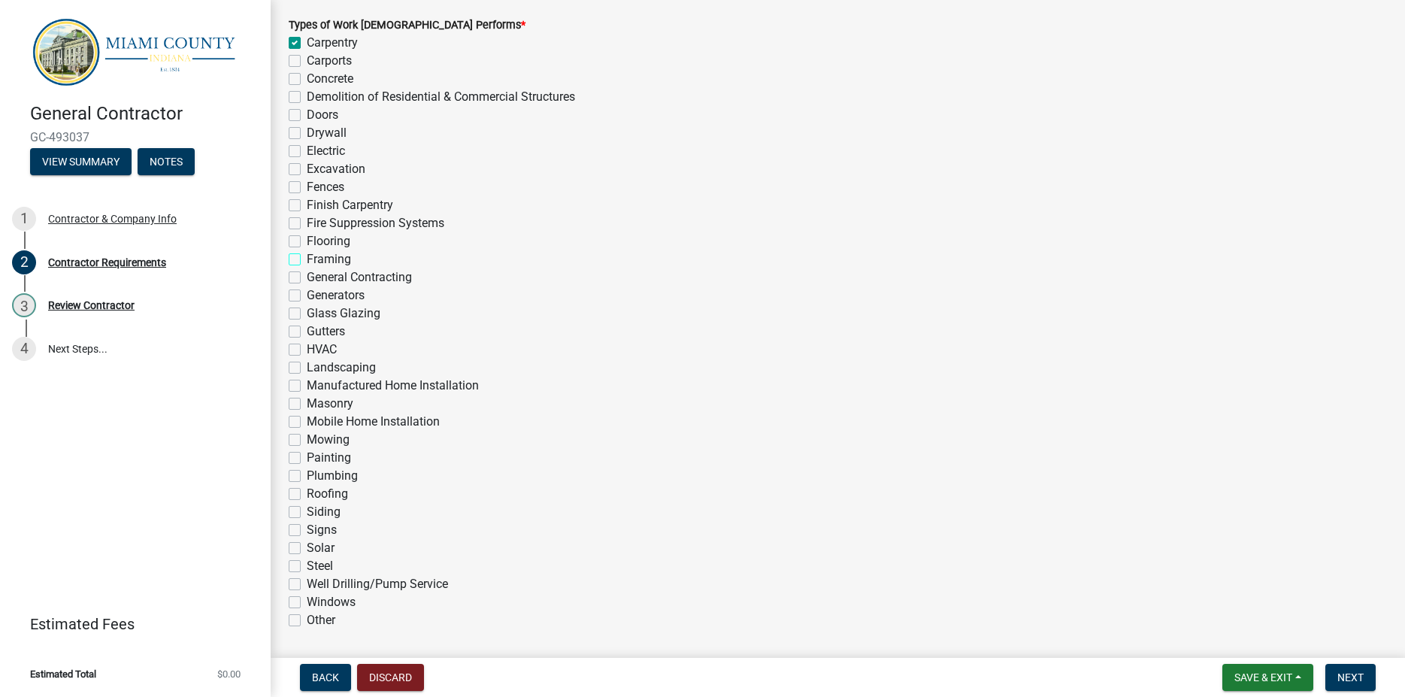
checkbox input "false"
click at [307, 257] on label "Framing" at bounding box center [329, 259] width 44 height 18
click at [307, 257] on input "Framing" at bounding box center [312, 255] width 10 height 10
checkbox input "true"
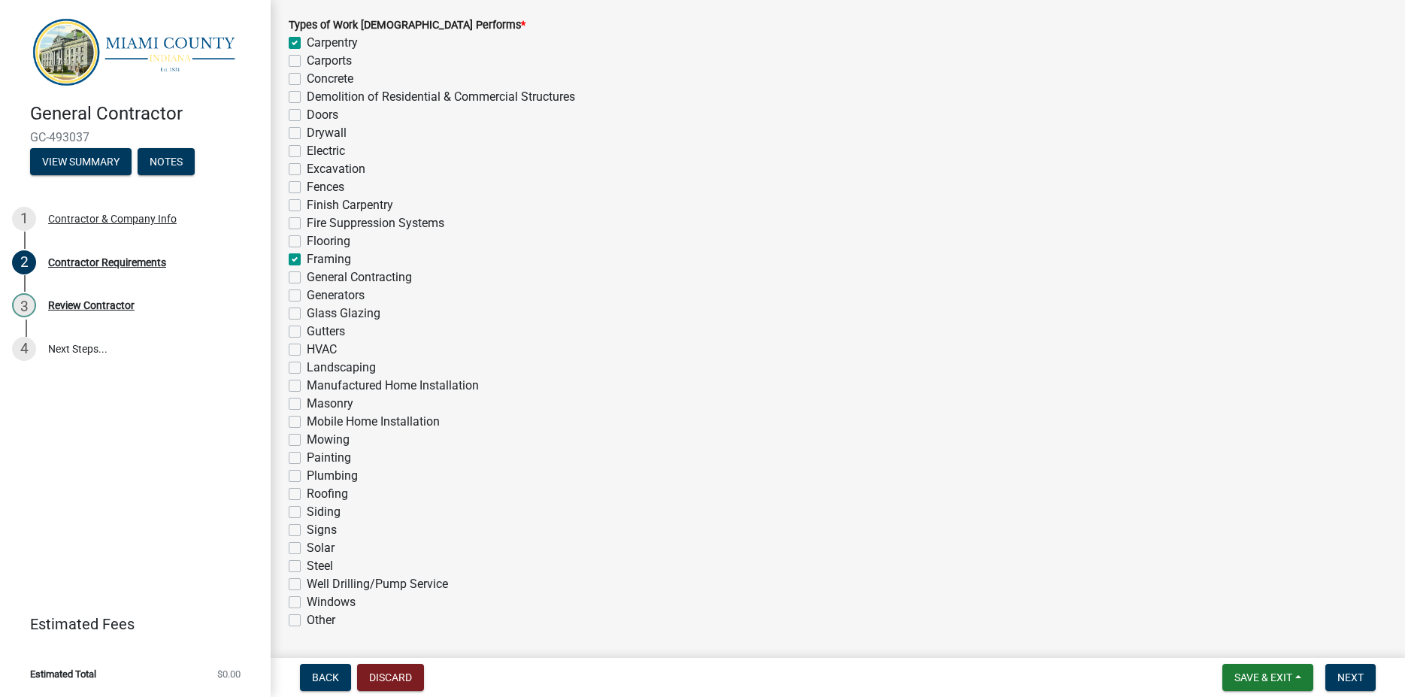
checkbox input "false"
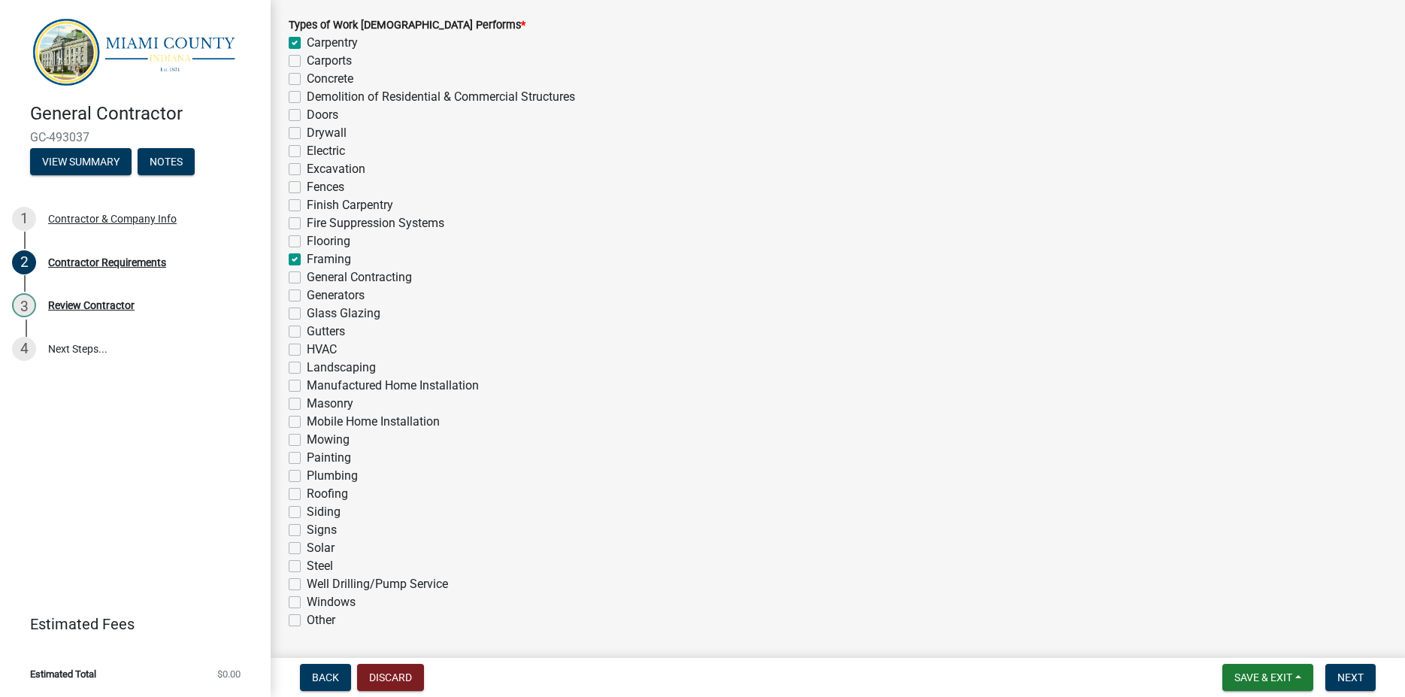
checkbox input "false"
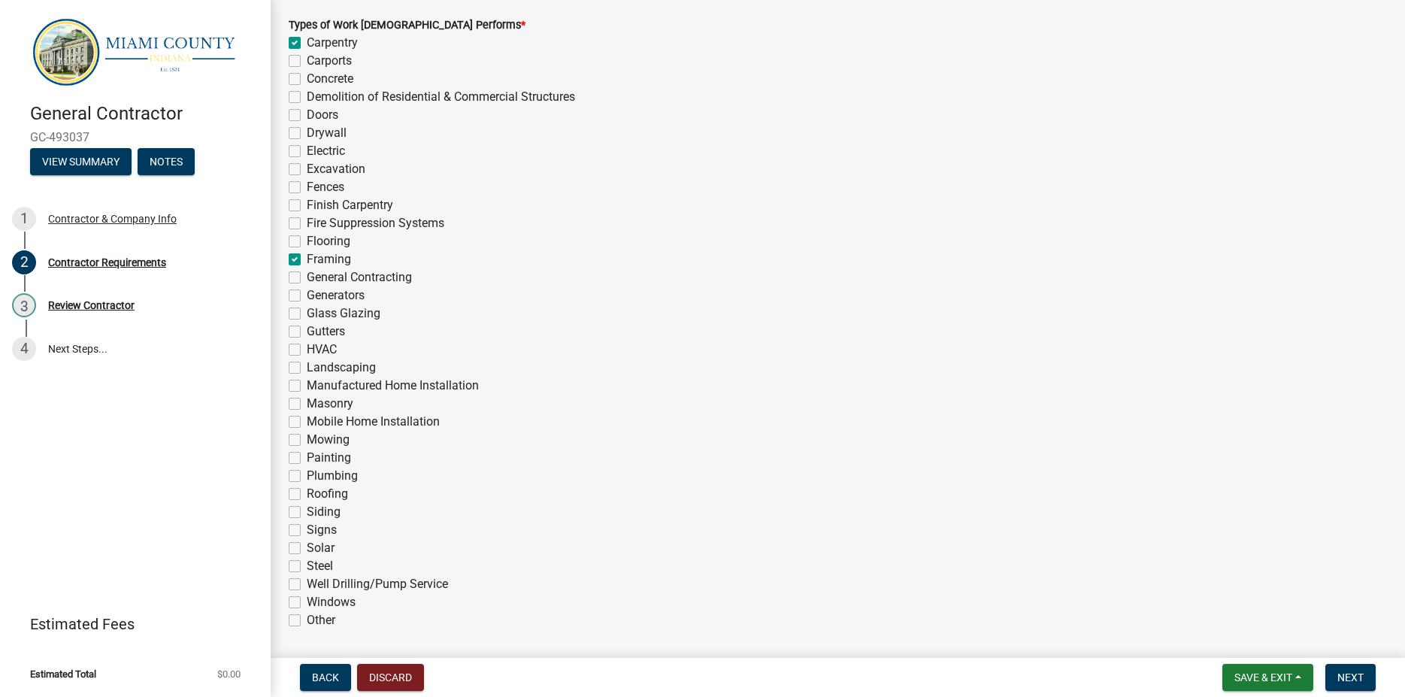
checkbox input "false"
checkbox input "true"
checkbox input "false"
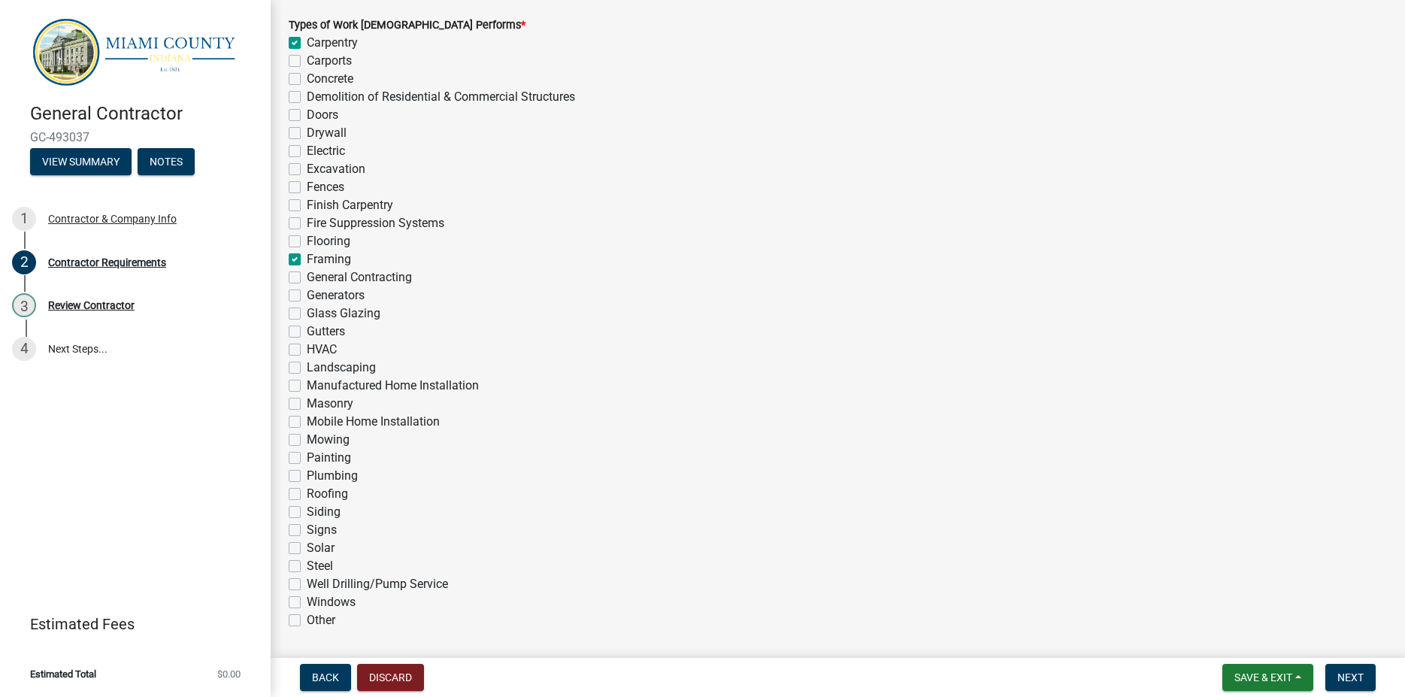
checkbox input "false"
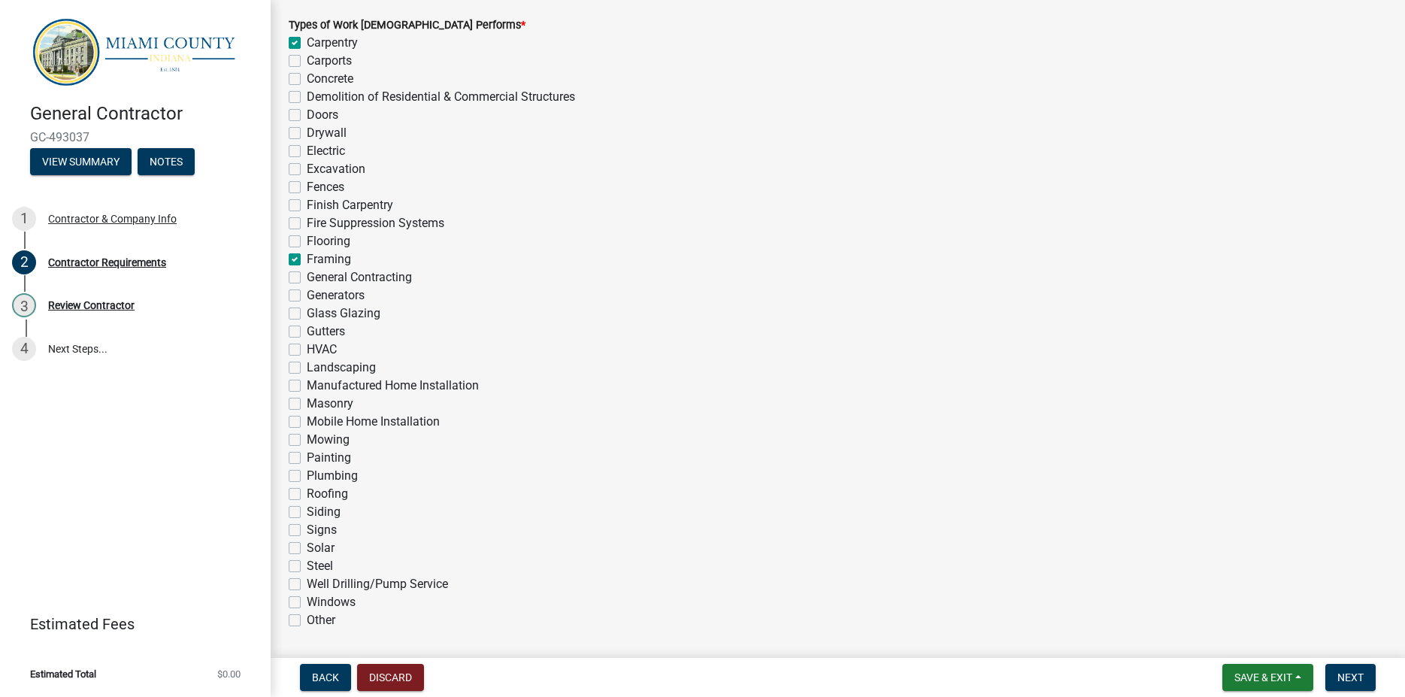
checkbox input "false"
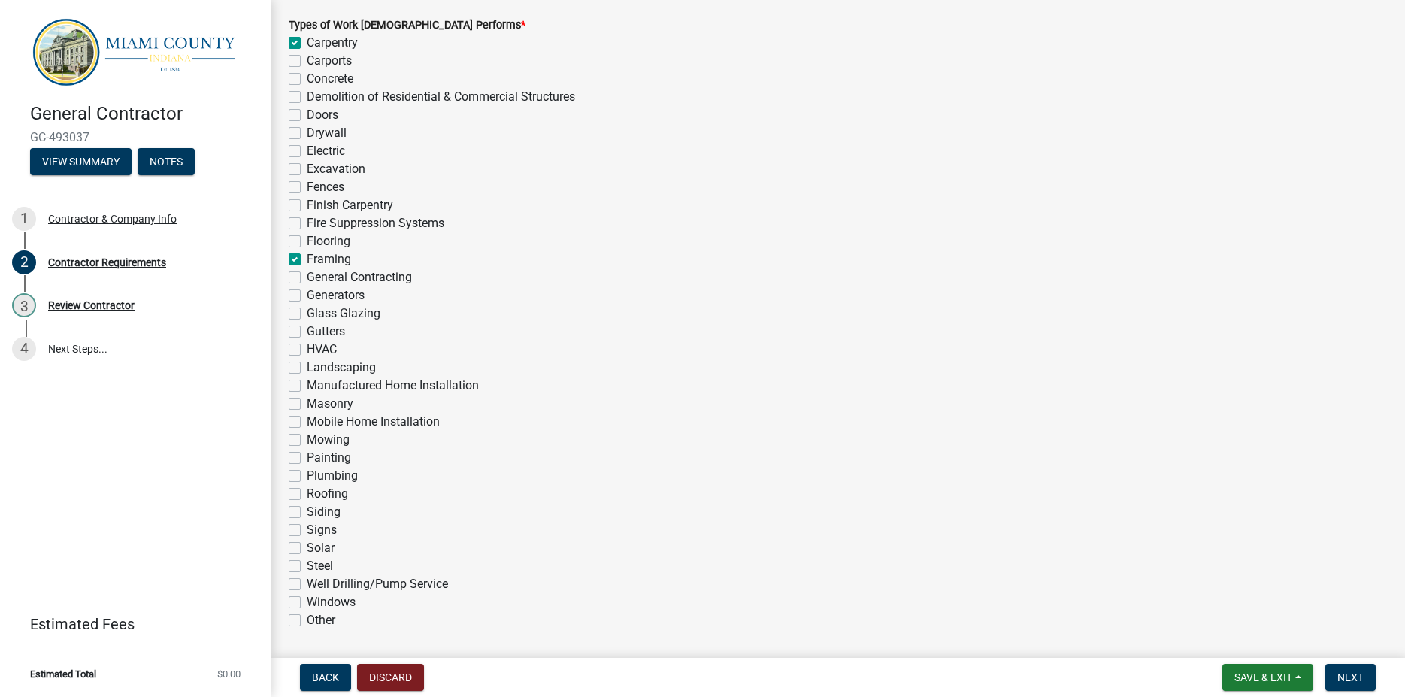
checkbox input "false"
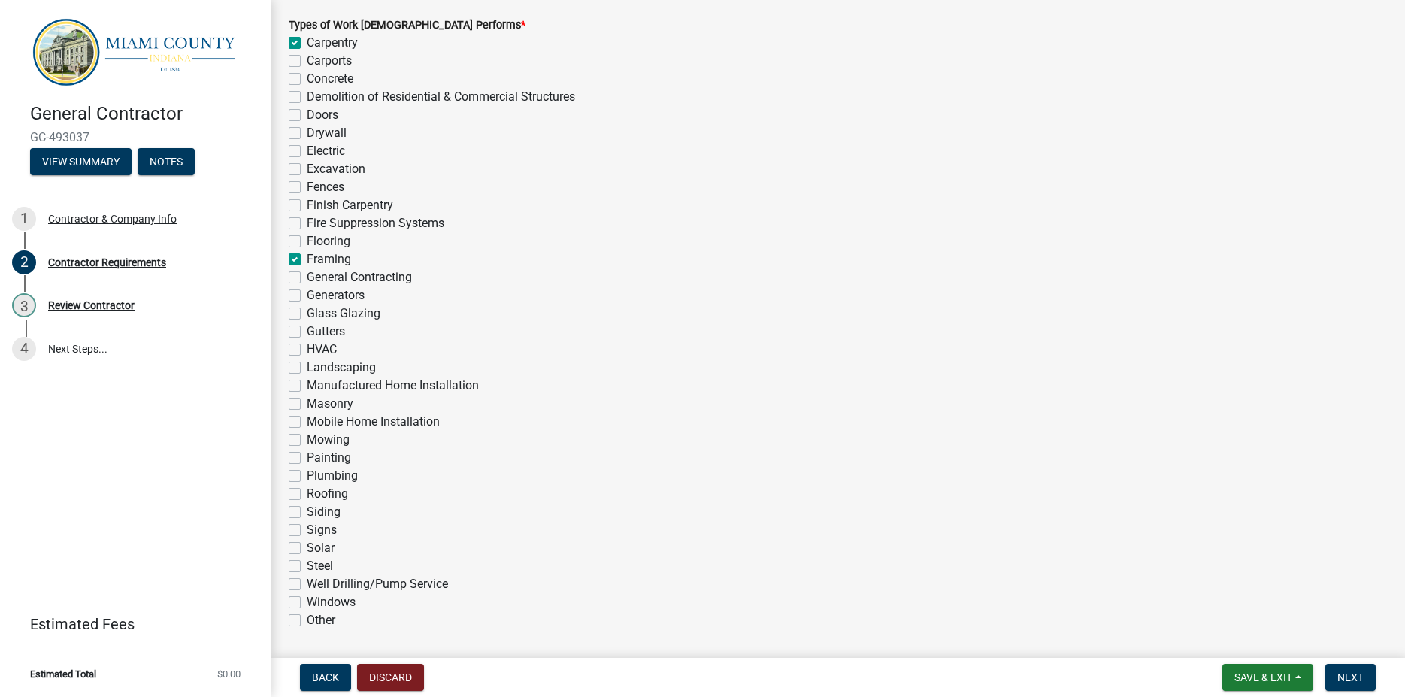
checkbox input "false"
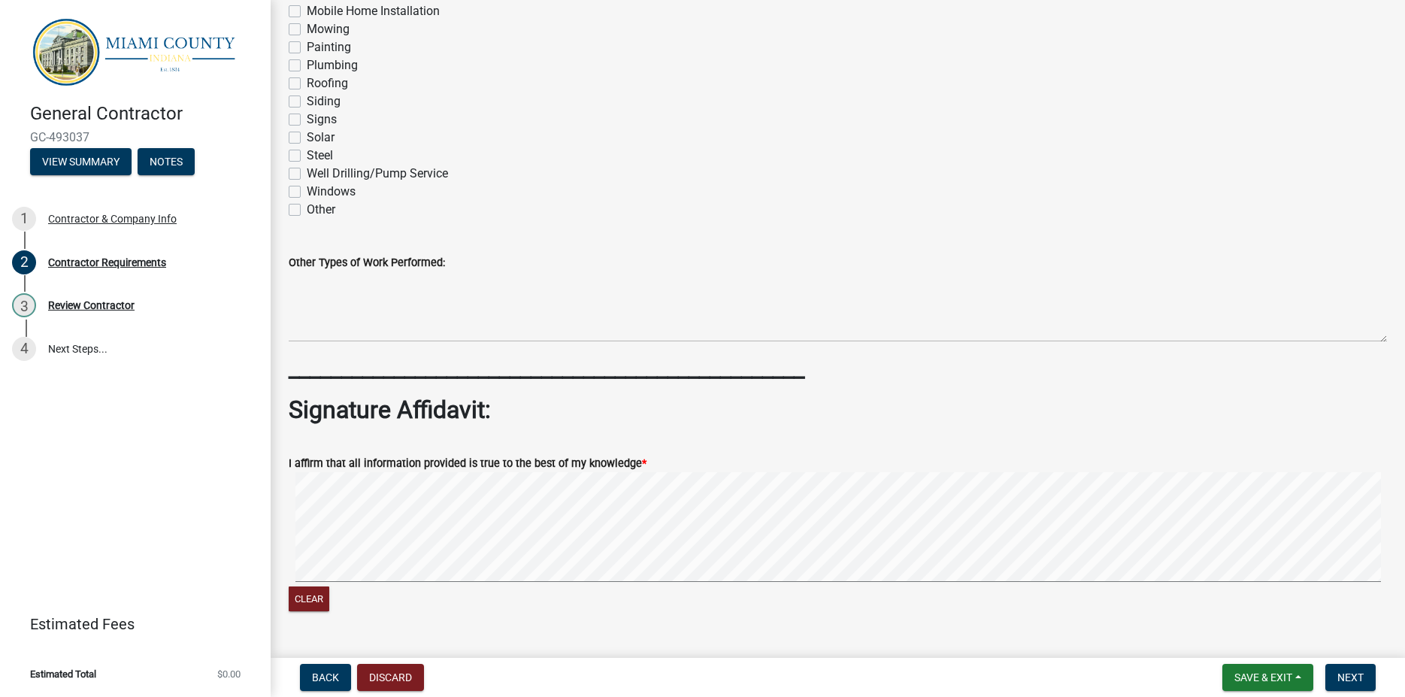
scroll to position [1285, 0]
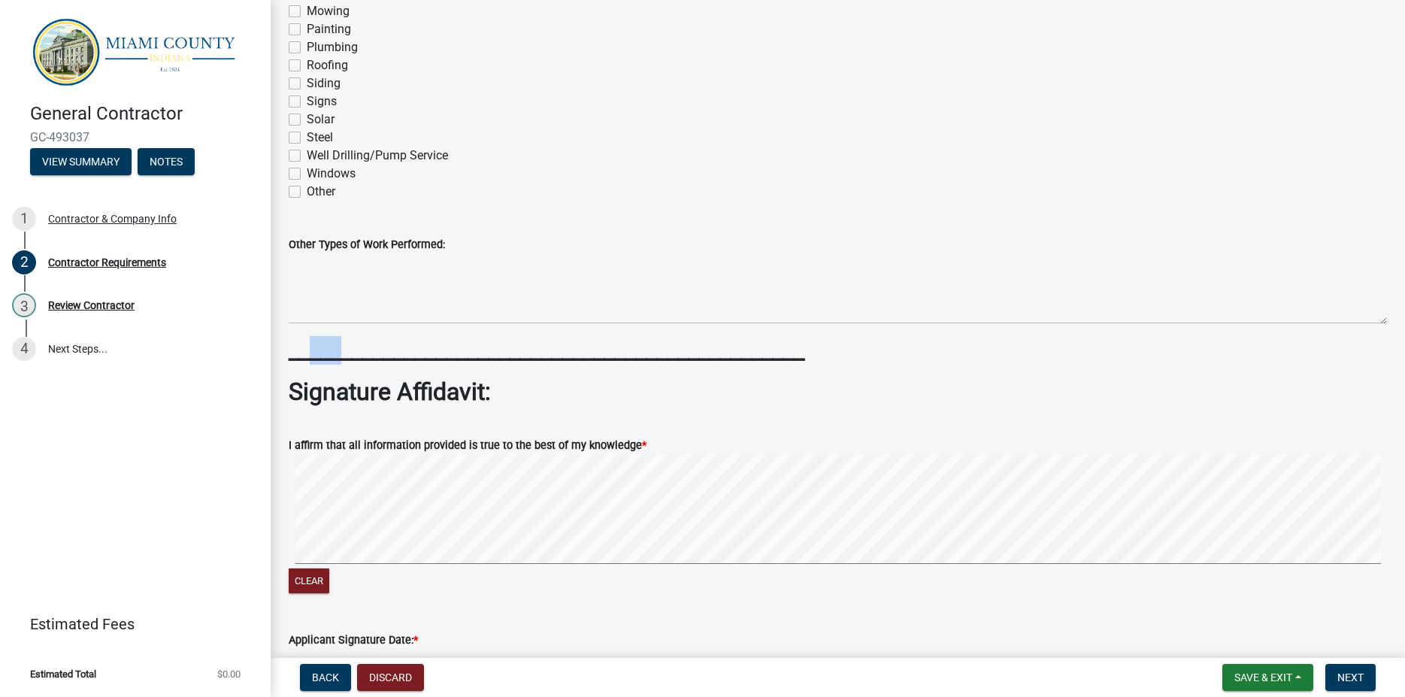
drag, startPoint x: 314, startPoint y: 347, endPoint x: 350, endPoint y: 344, distance: 35.5
click at [348, 345] on strong "_________________________________________________" at bounding box center [547, 350] width 516 height 29
click at [338, 335] on wm-data-entity-input "Other Types of Work Performed:" at bounding box center [838, 275] width 1098 height 122
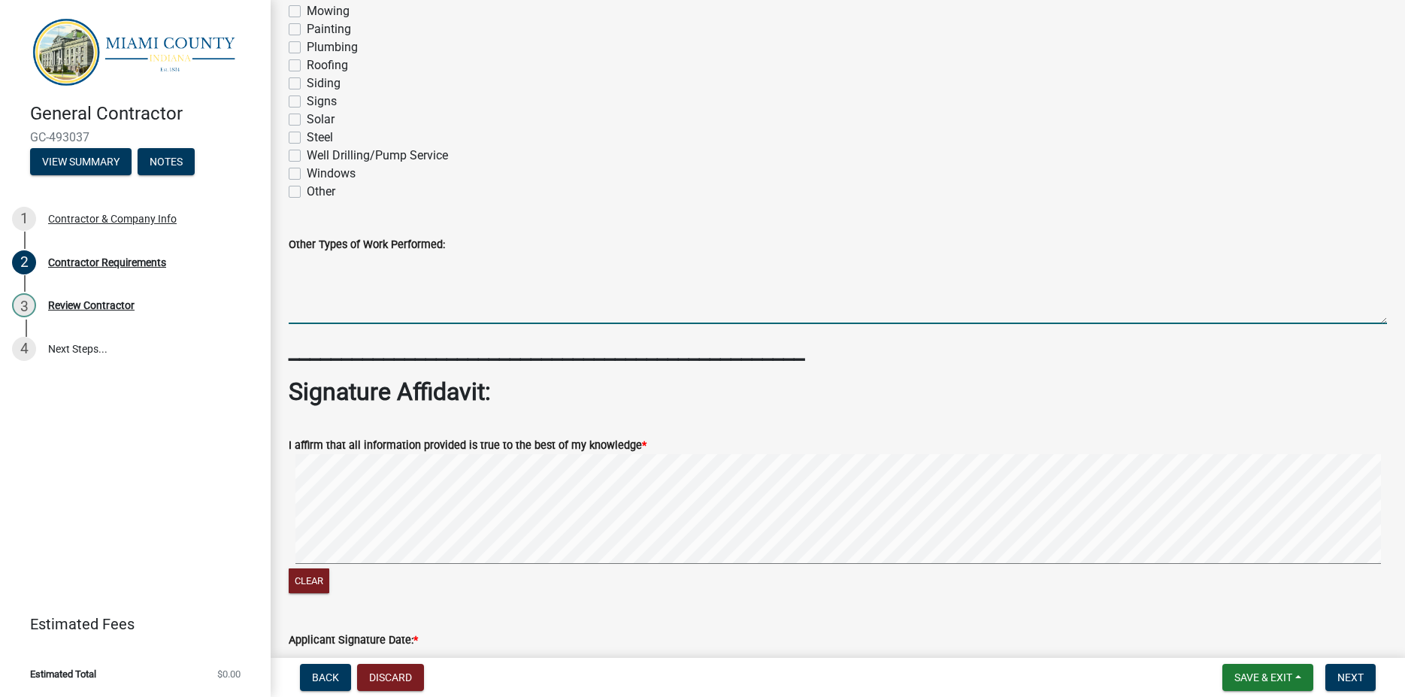
drag, startPoint x: 354, startPoint y: 316, endPoint x: 387, endPoint y: 313, distance: 33.2
click at [387, 313] on textarea "Other Types of Work Performed:" at bounding box center [838, 288] width 1098 height 71
drag, startPoint x: 307, startPoint y: 280, endPoint x: 358, endPoint y: 286, distance: 51.4
click at [358, 286] on textarea "Other Types of Work Performed:" at bounding box center [838, 288] width 1098 height 71
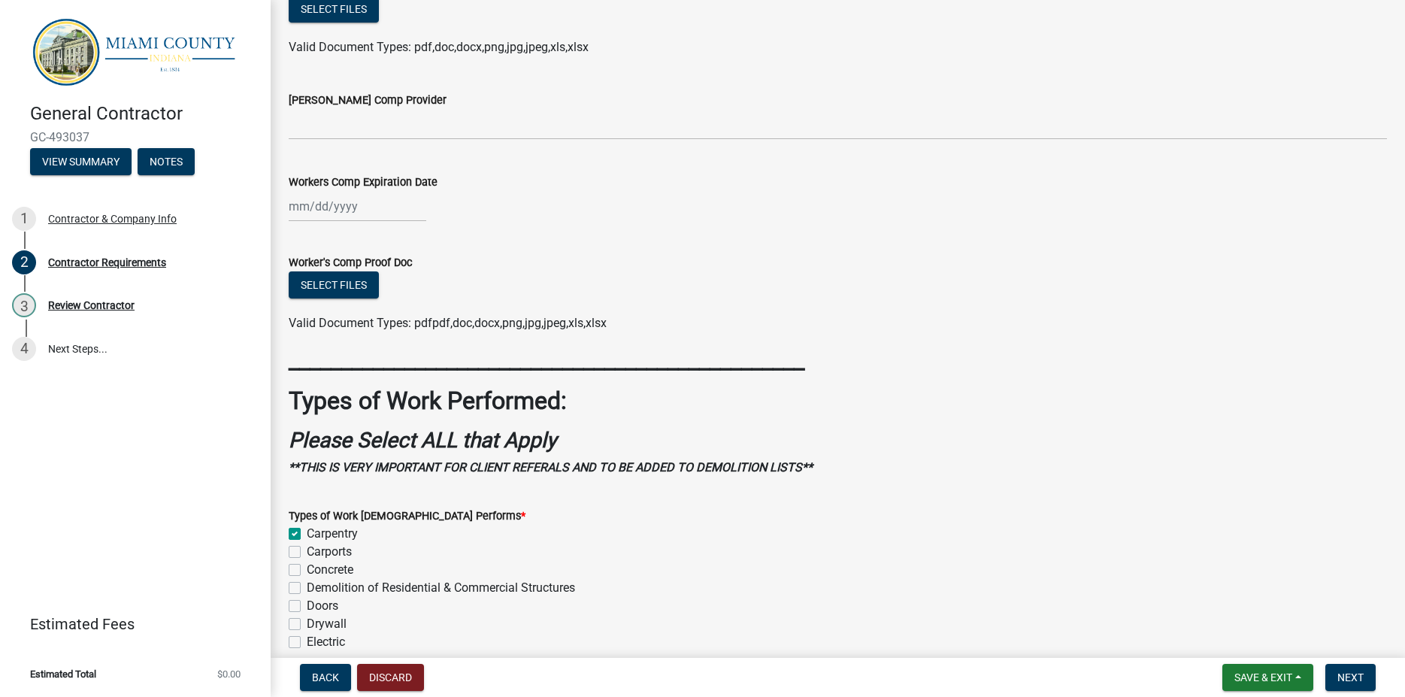
scroll to position [343, 0]
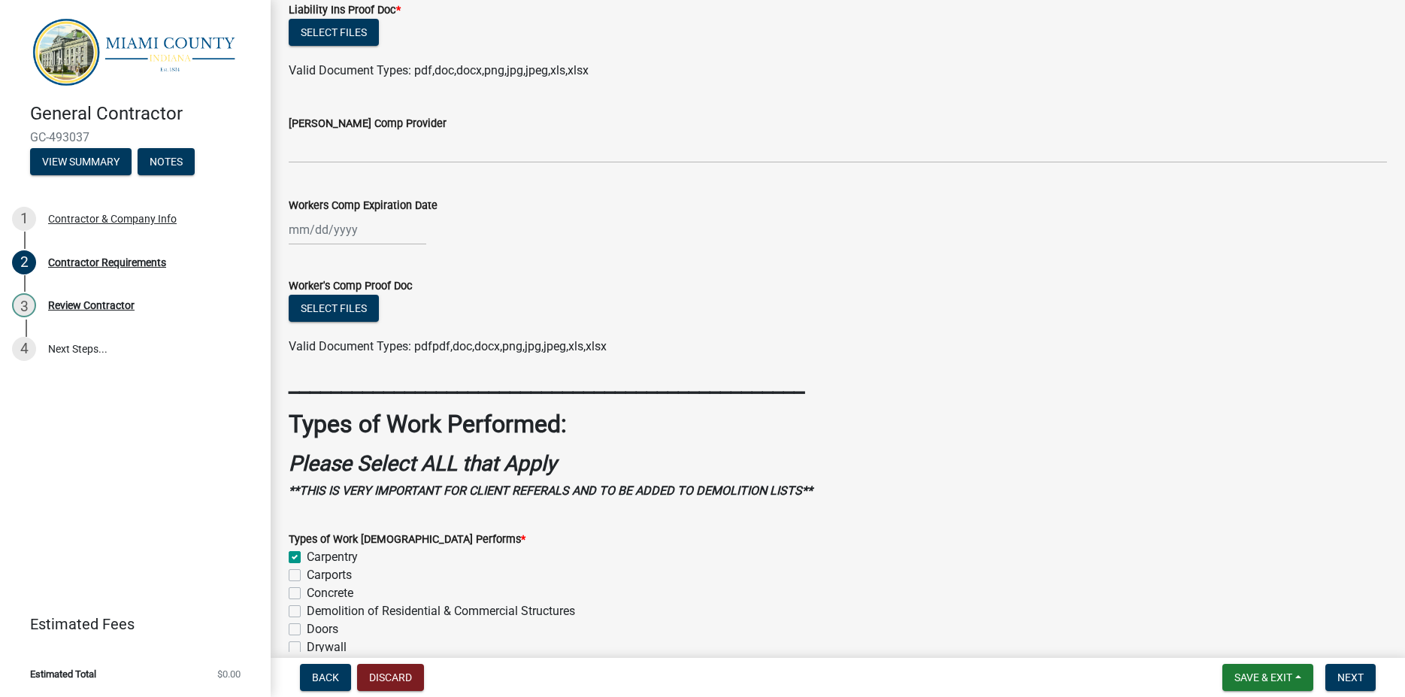
type textarea "[PERSON_NAME]"
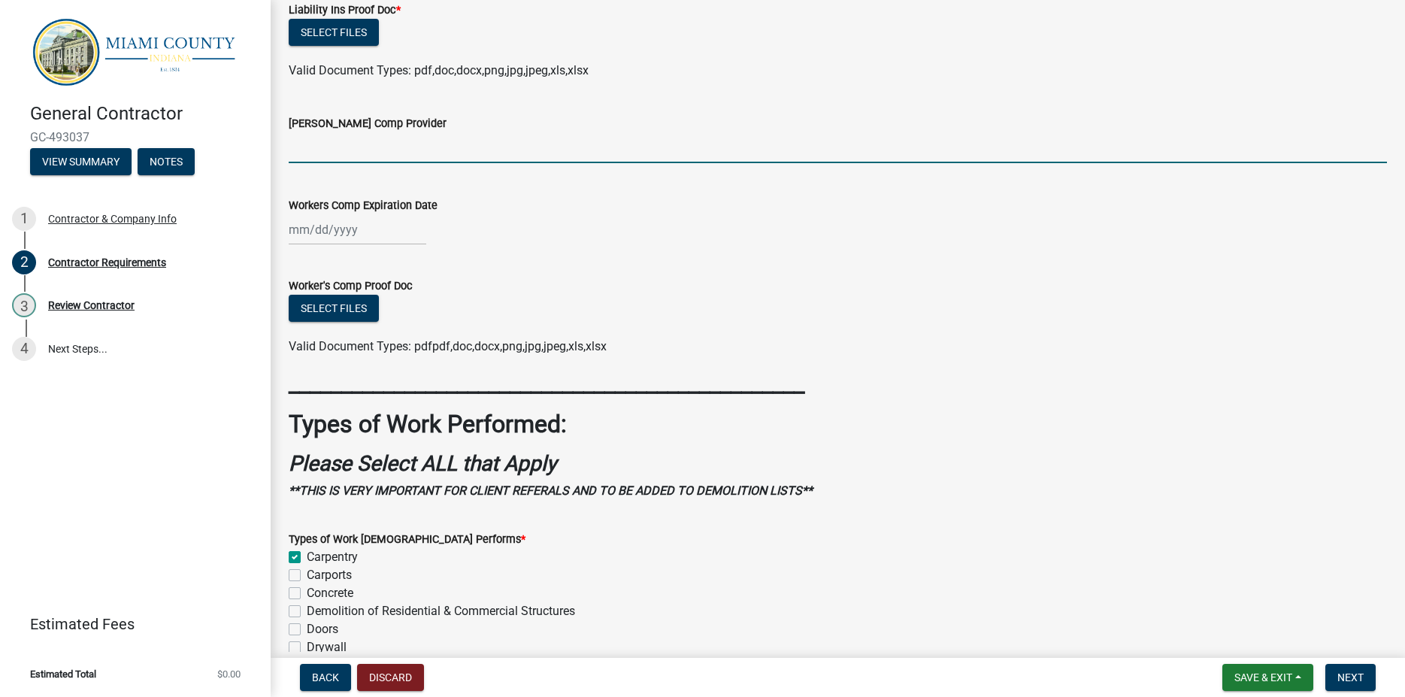
click at [346, 150] on input "[PERSON_NAME] Comp Provider" at bounding box center [838, 147] width 1098 height 31
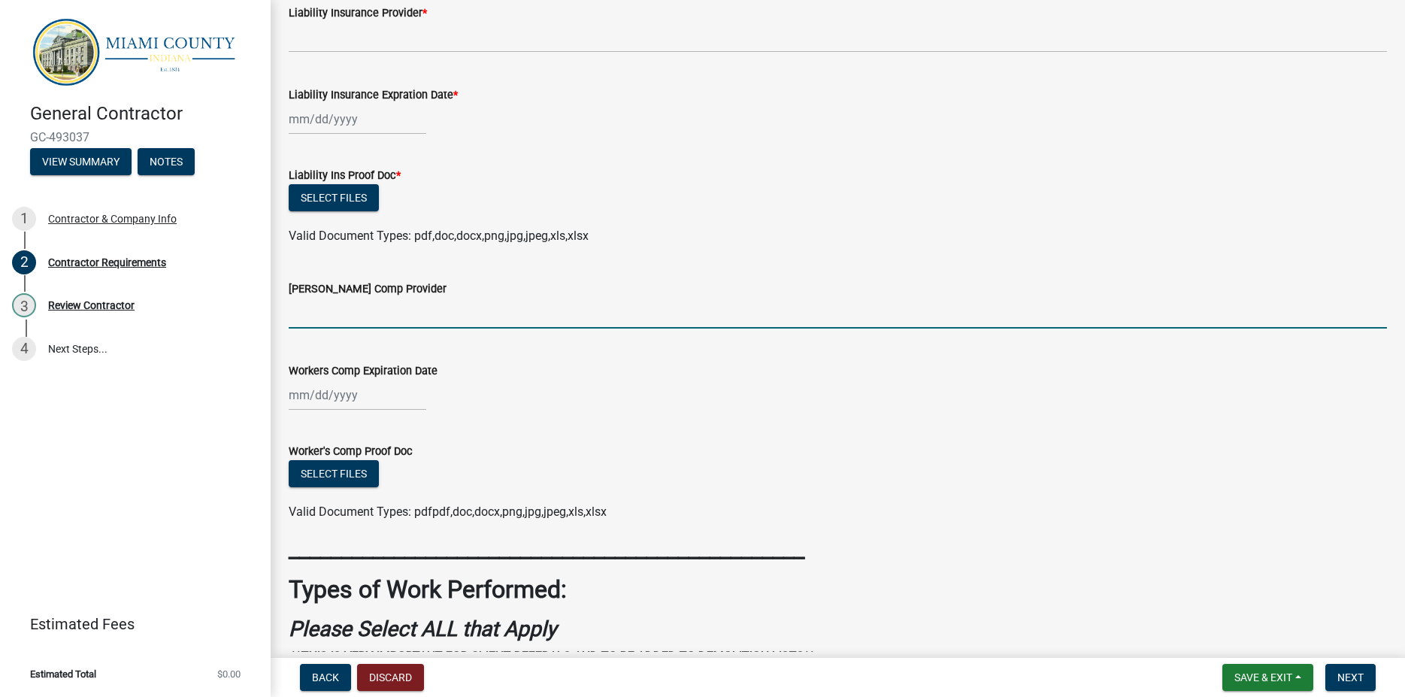
scroll to position [0, 0]
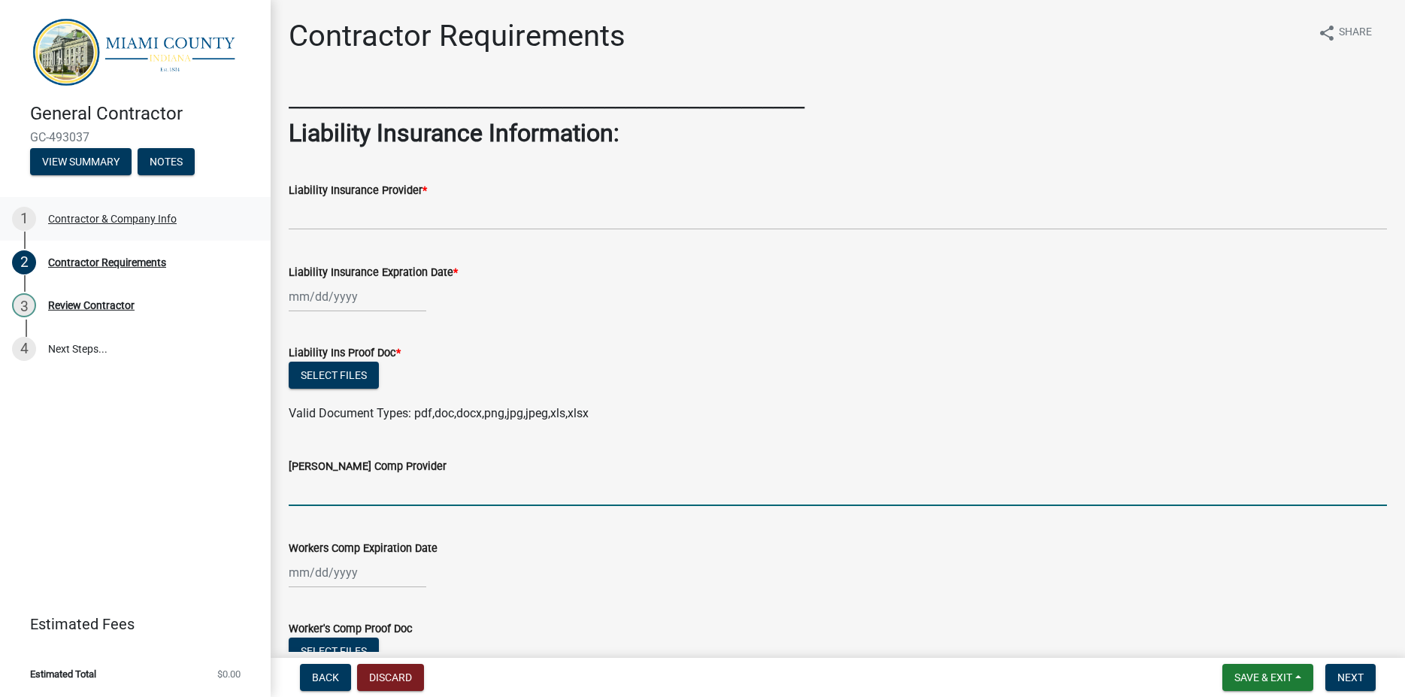
click at [120, 216] on div "Contractor & Company Info" at bounding box center [112, 218] width 129 height 11
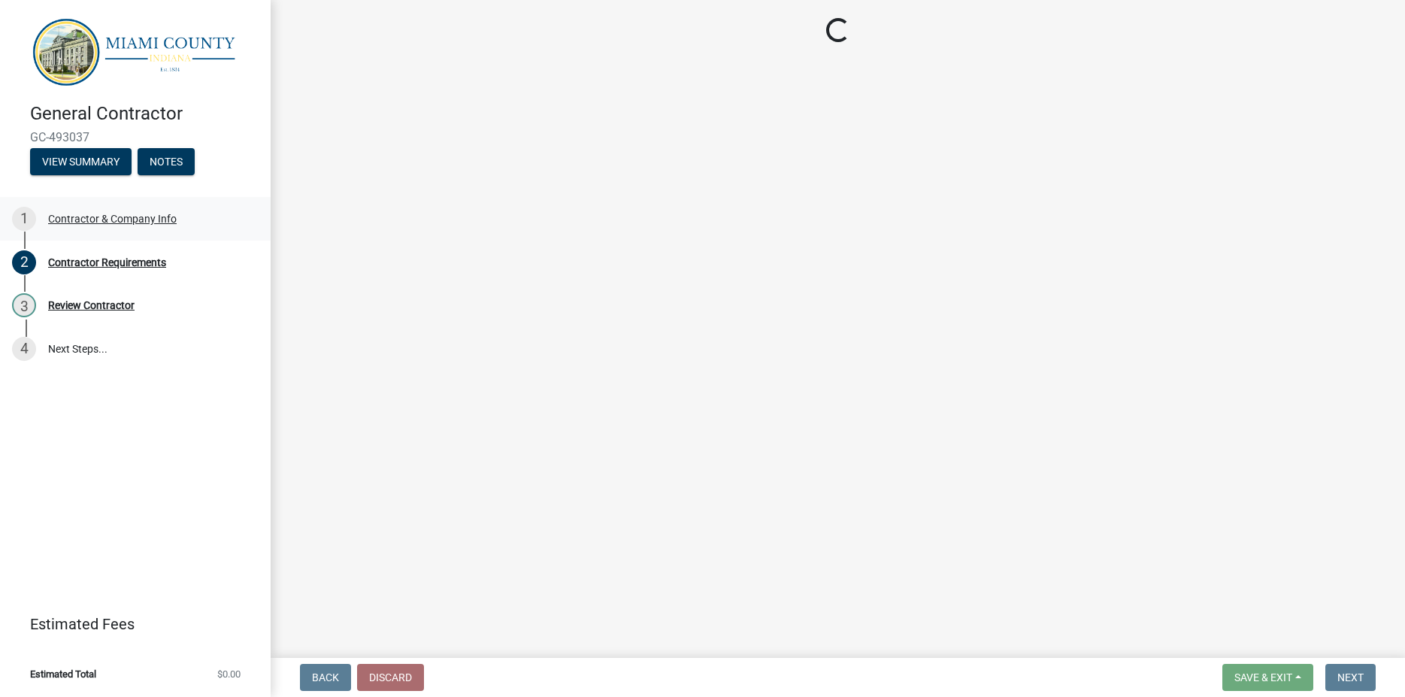
select select "IN"
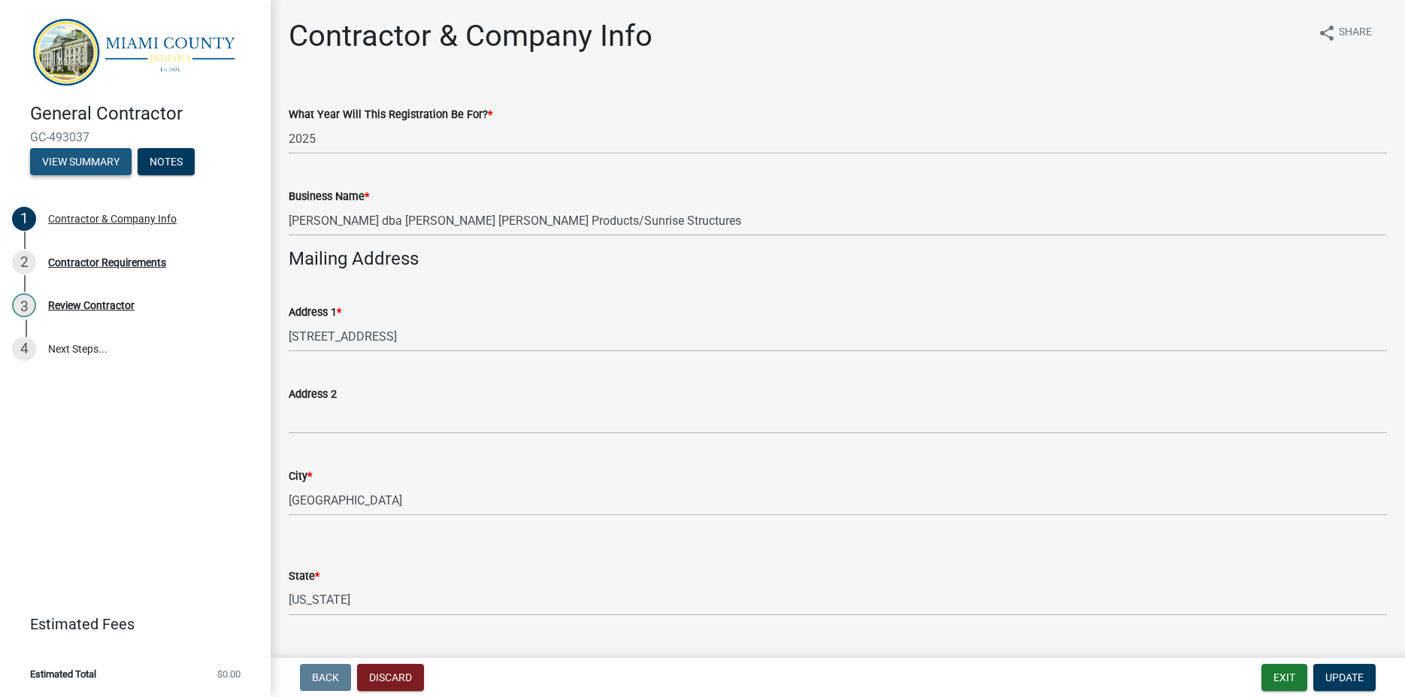
click at [97, 161] on button "View Summary" at bounding box center [80, 161] width 101 height 27
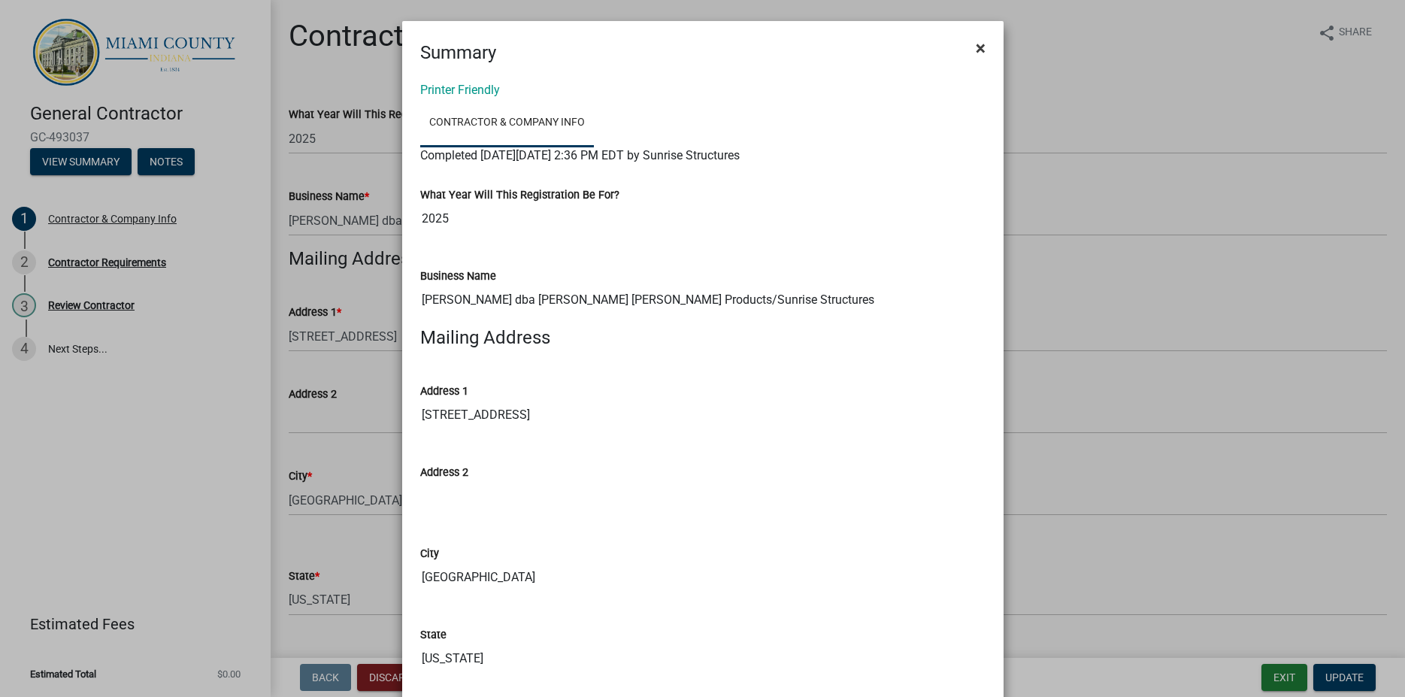
click at [976, 47] on span "×" at bounding box center [981, 48] width 10 height 21
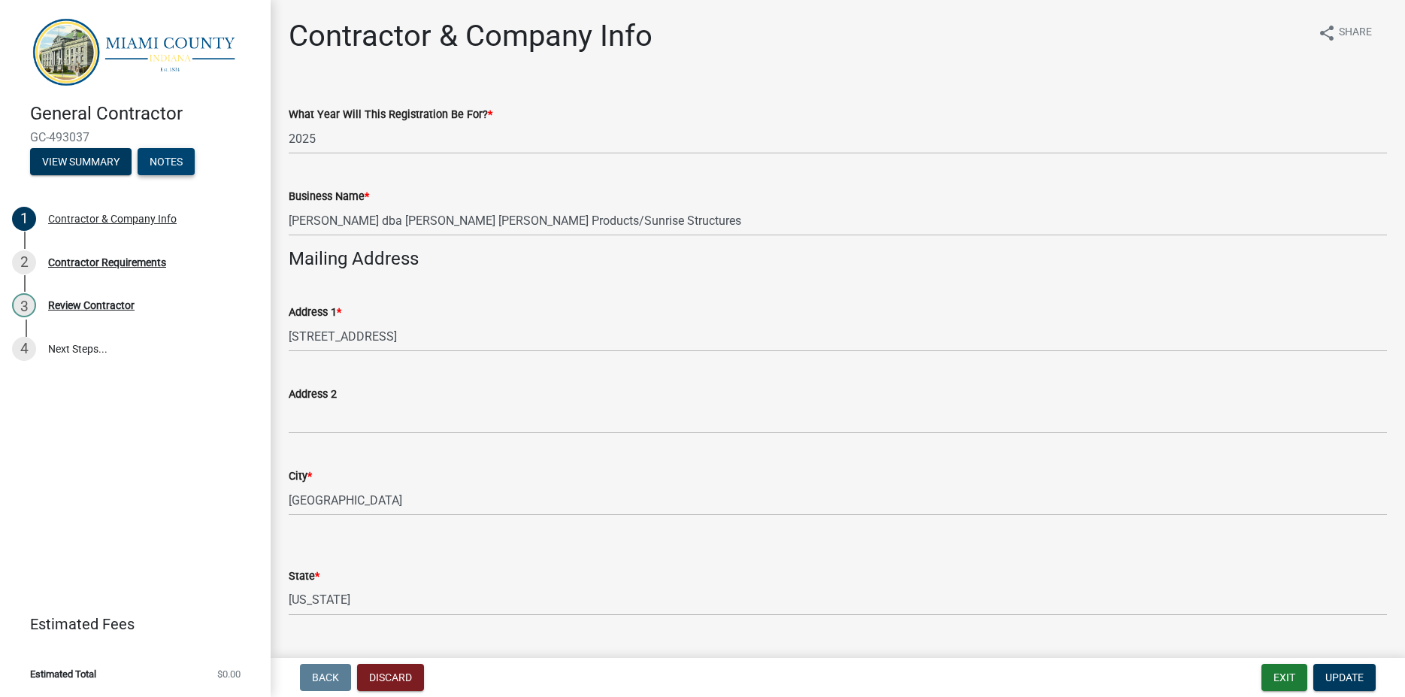
click at [163, 161] on button "Notes" at bounding box center [166, 161] width 57 height 27
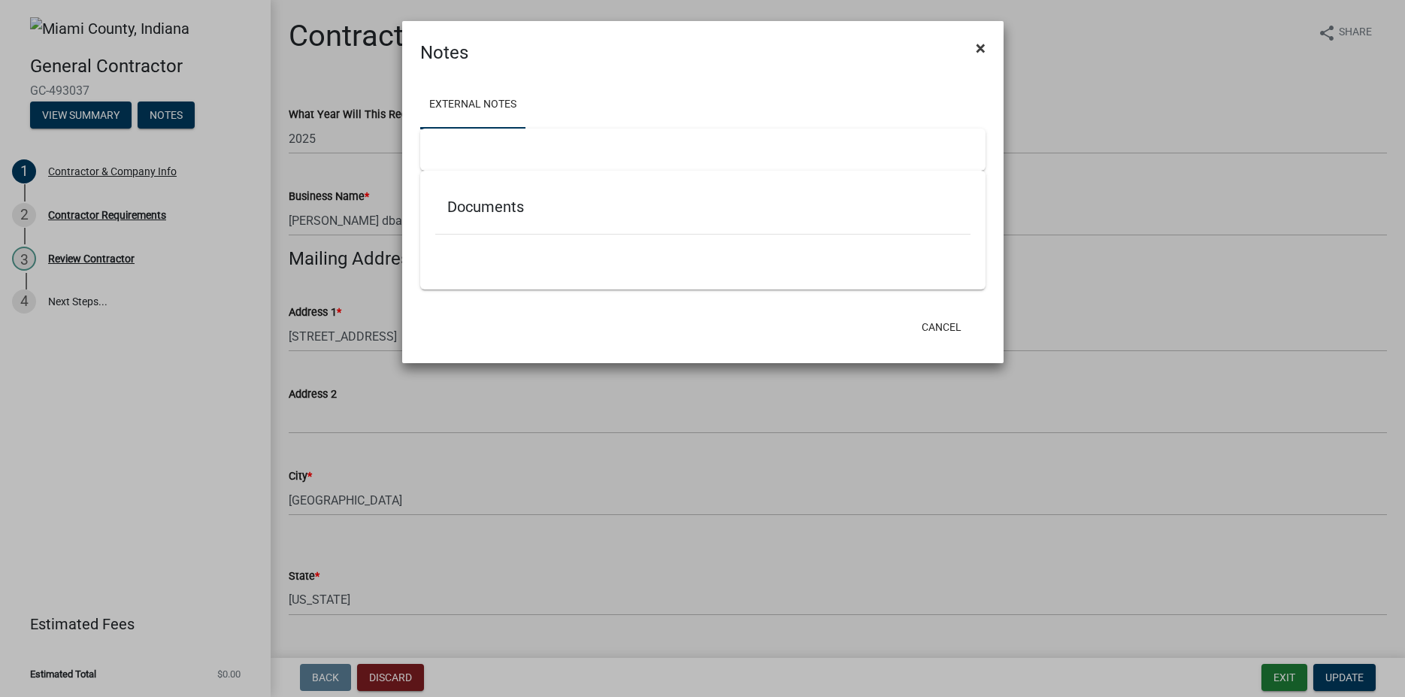
click at [984, 45] on span "×" at bounding box center [981, 48] width 10 height 21
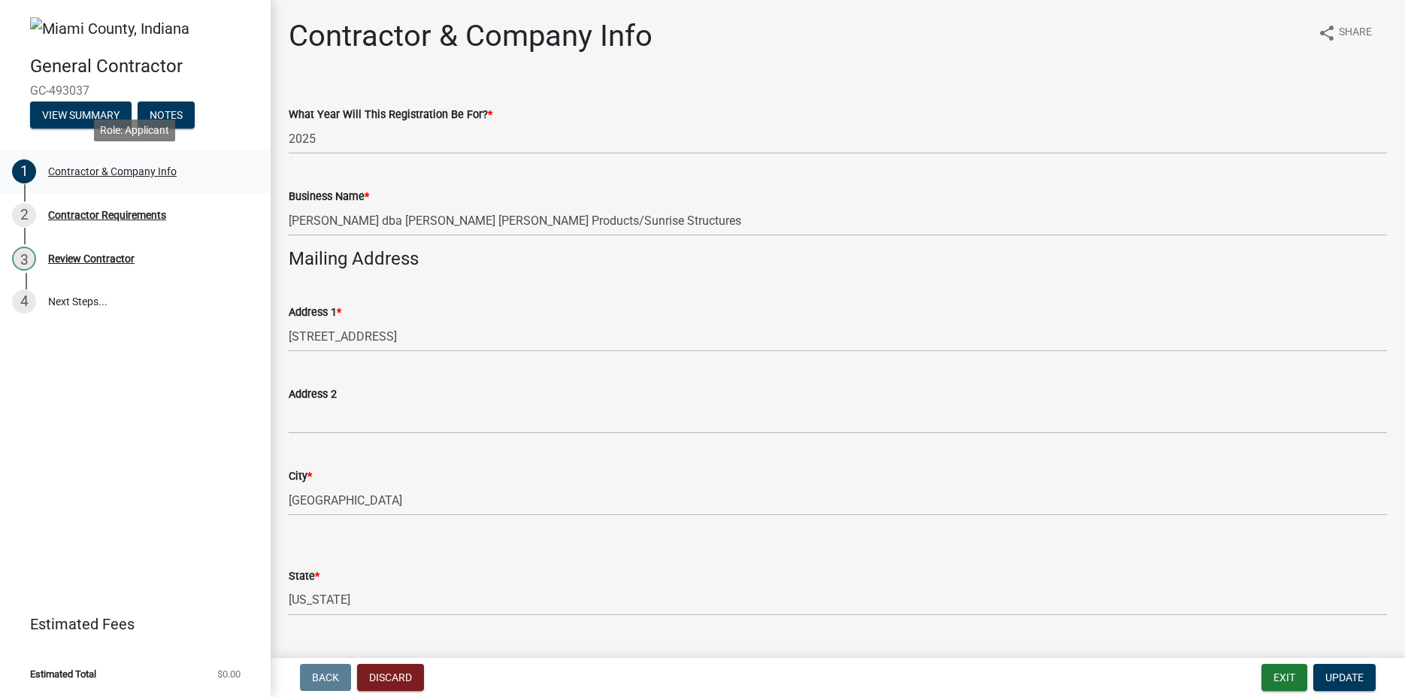
click at [78, 169] on div "Contractor & Company Info" at bounding box center [112, 171] width 129 height 11
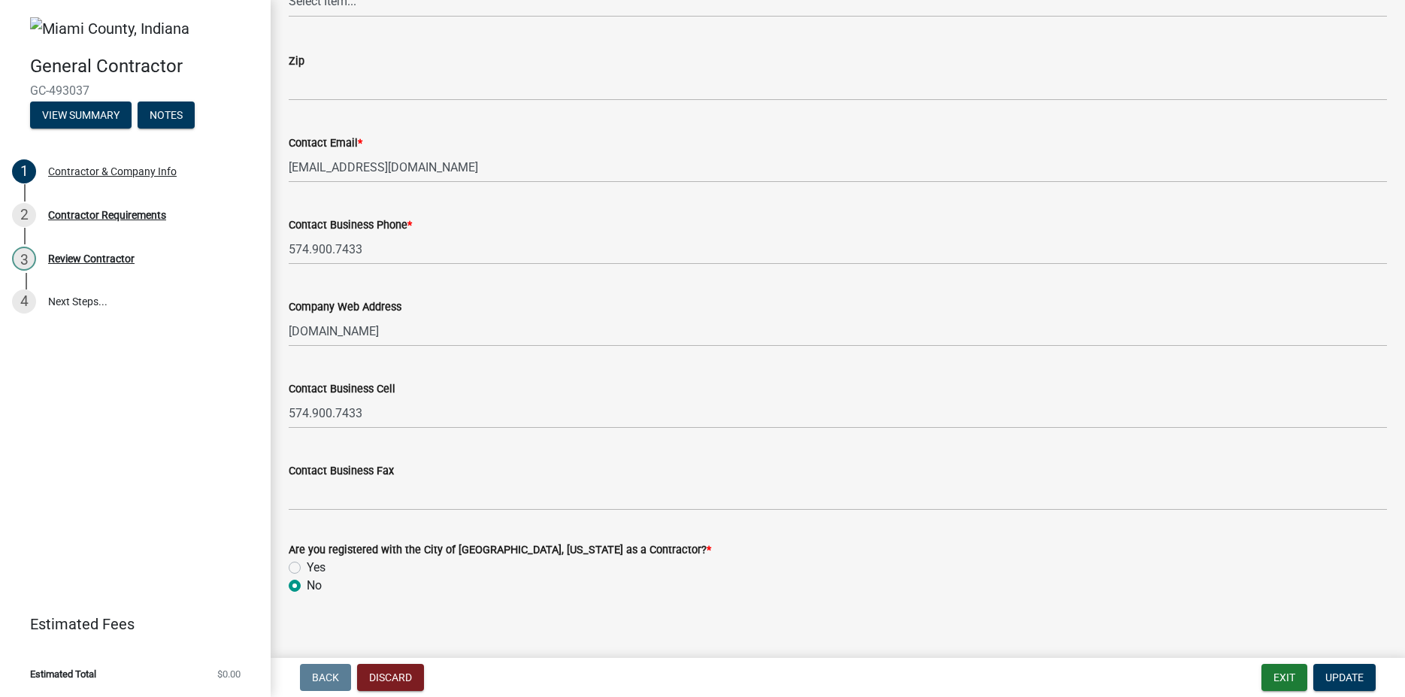
scroll to position [995, 0]
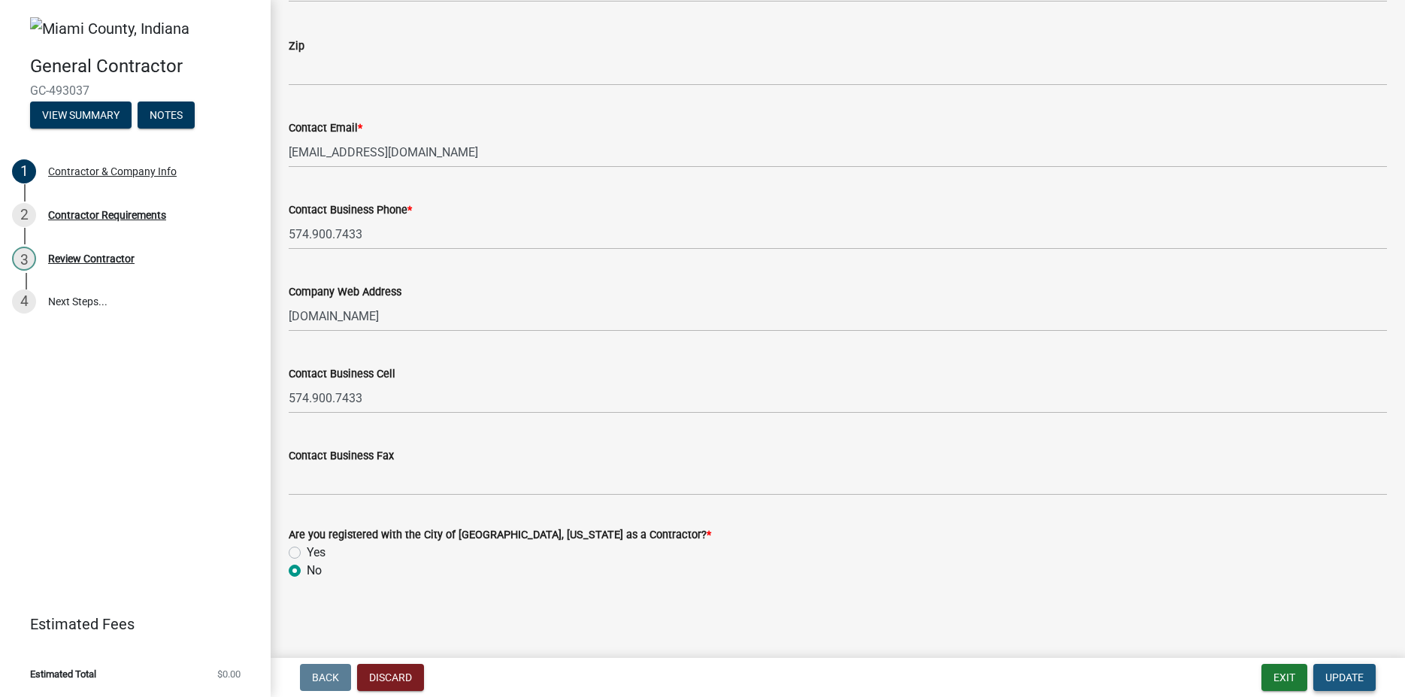
click at [1337, 678] on span "Update" at bounding box center [1344, 677] width 38 height 12
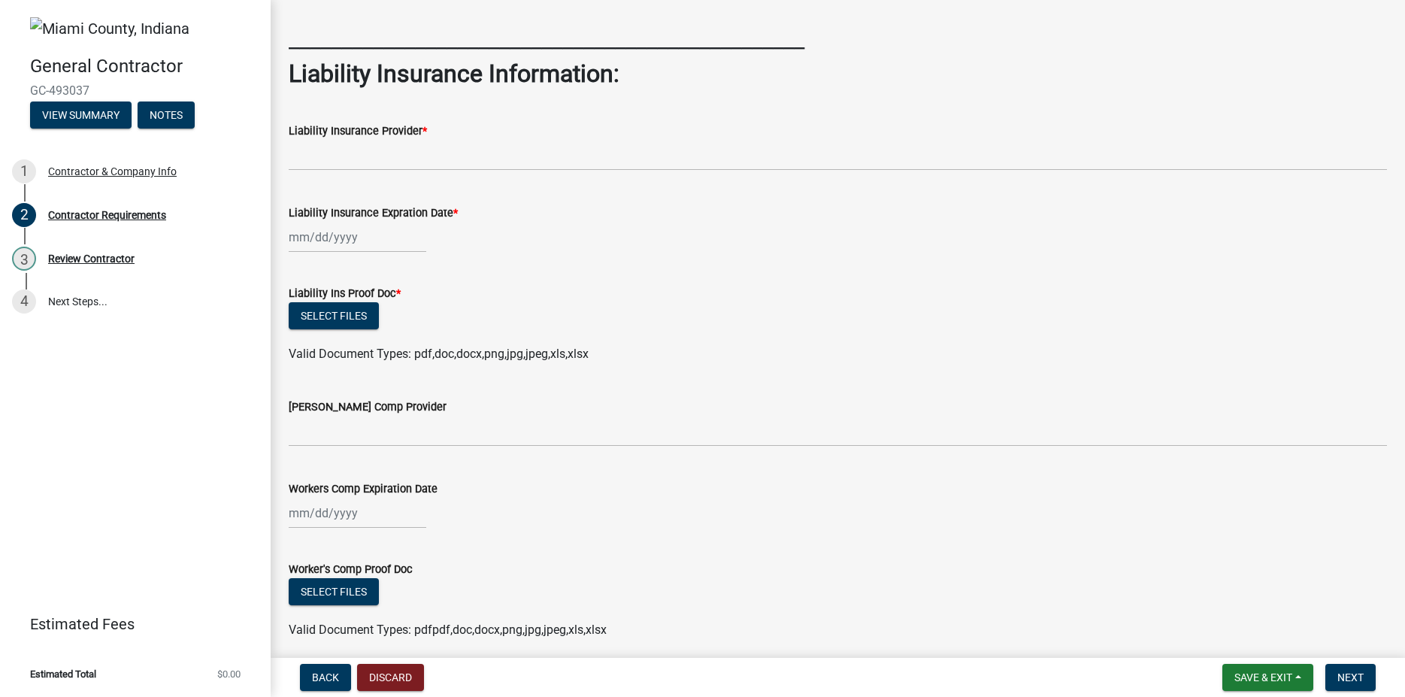
scroll to position [0, 0]
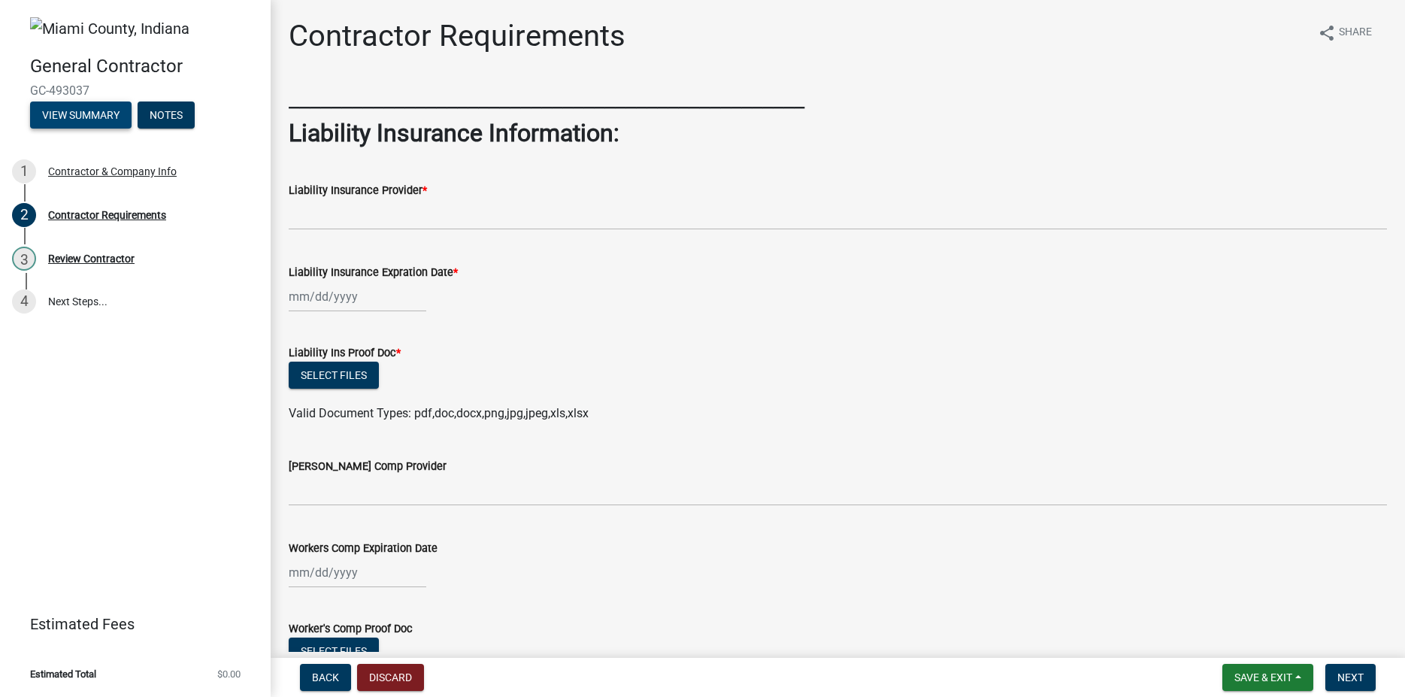
click at [89, 115] on button "View Summary" at bounding box center [80, 114] width 101 height 27
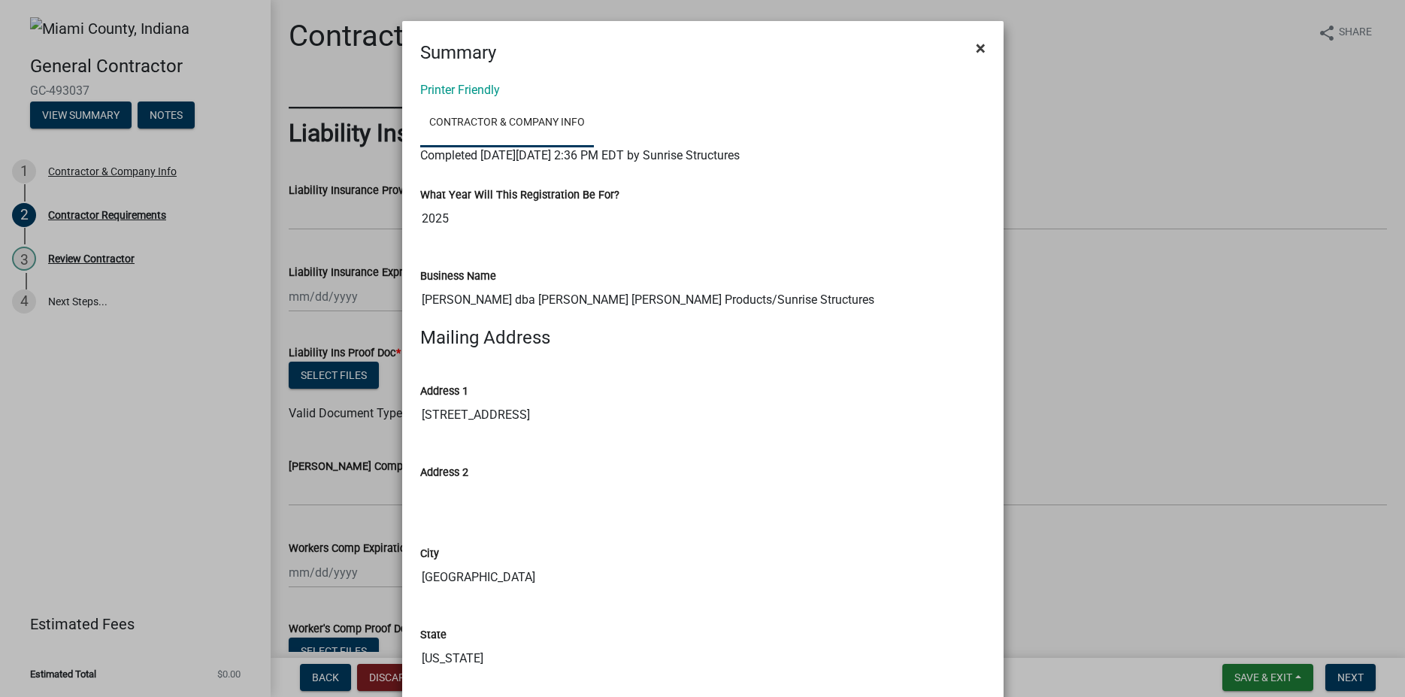
click at [976, 47] on span "×" at bounding box center [981, 48] width 10 height 21
